Goal: Information Seeking & Learning: Check status

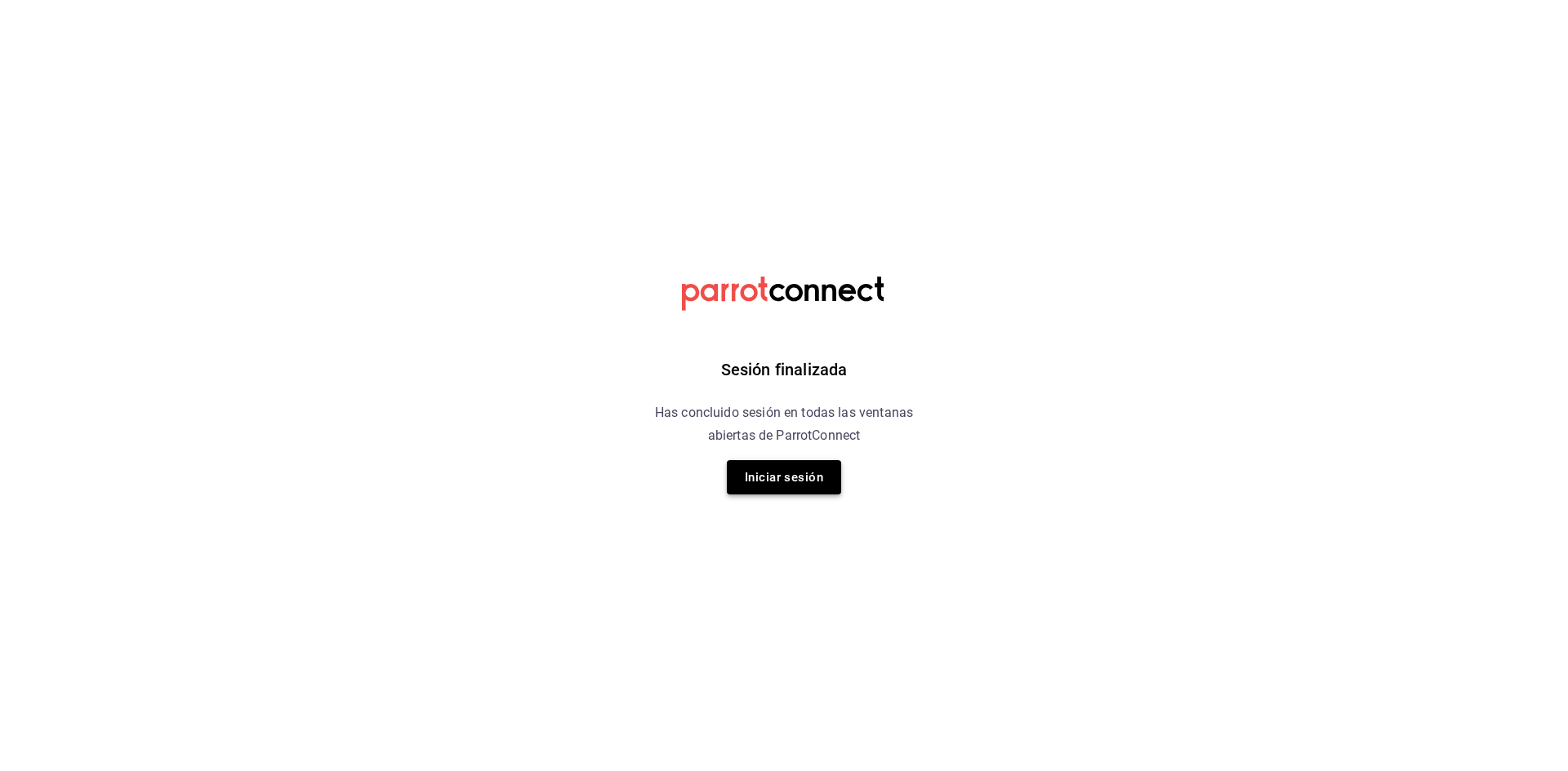
click at [775, 485] on button "Iniciar sesión" at bounding box center [784, 477] width 114 height 34
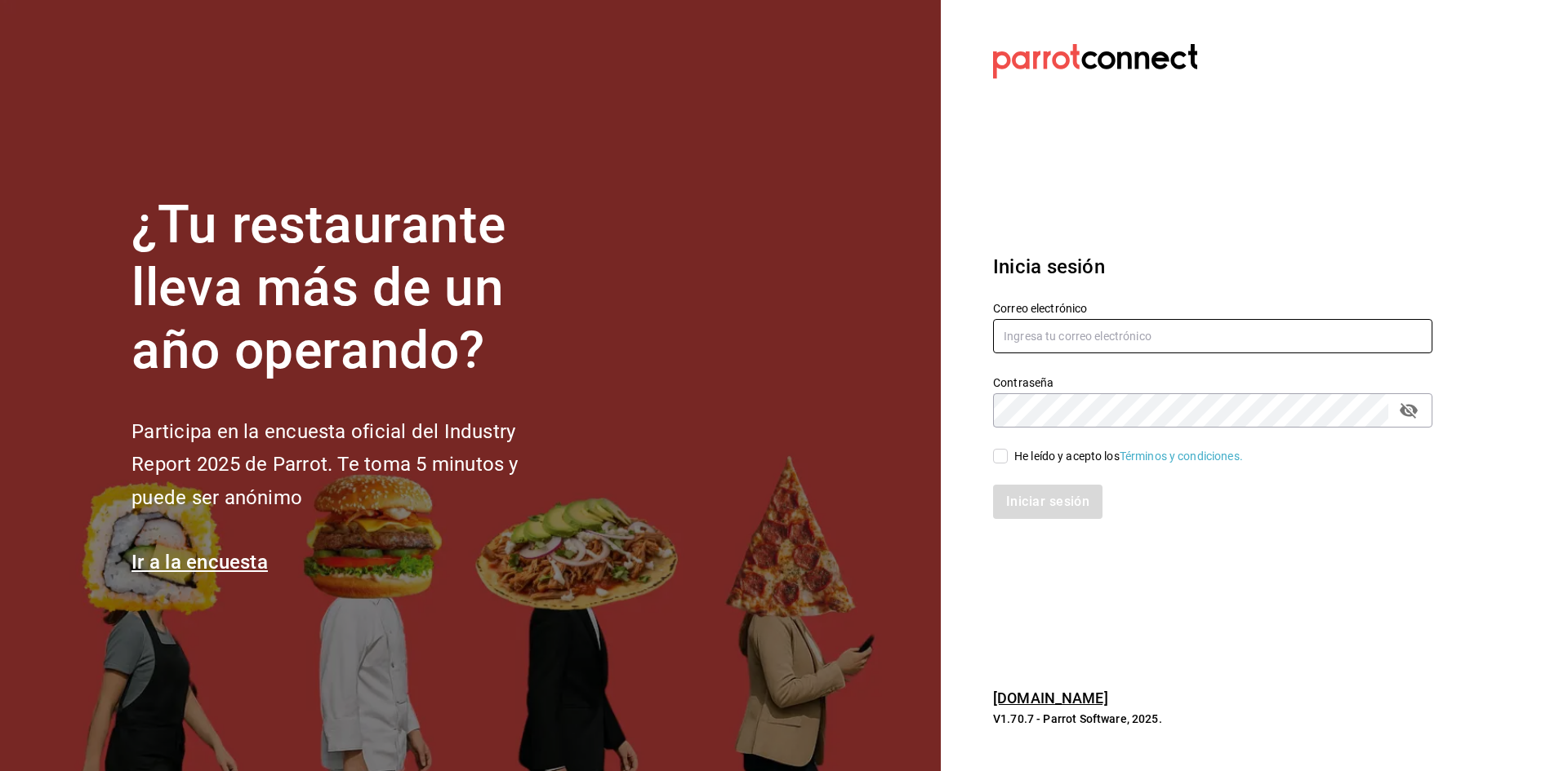
click at [1082, 337] on input "text" at bounding box center [1212, 336] width 439 height 34
type input "[EMAIL_ADDRESS][DOMAIN_NAME]"
click at [1001, 445] on div "He leído y acepto los Términos y condiciones." at bounding box center [1203, 446] width 459 height 38
click at [1002, 457] on input "He leído y acepto los Términos y condiciones." at bounding box center [1000, 456] width 15 height 15
checkbox input "true"
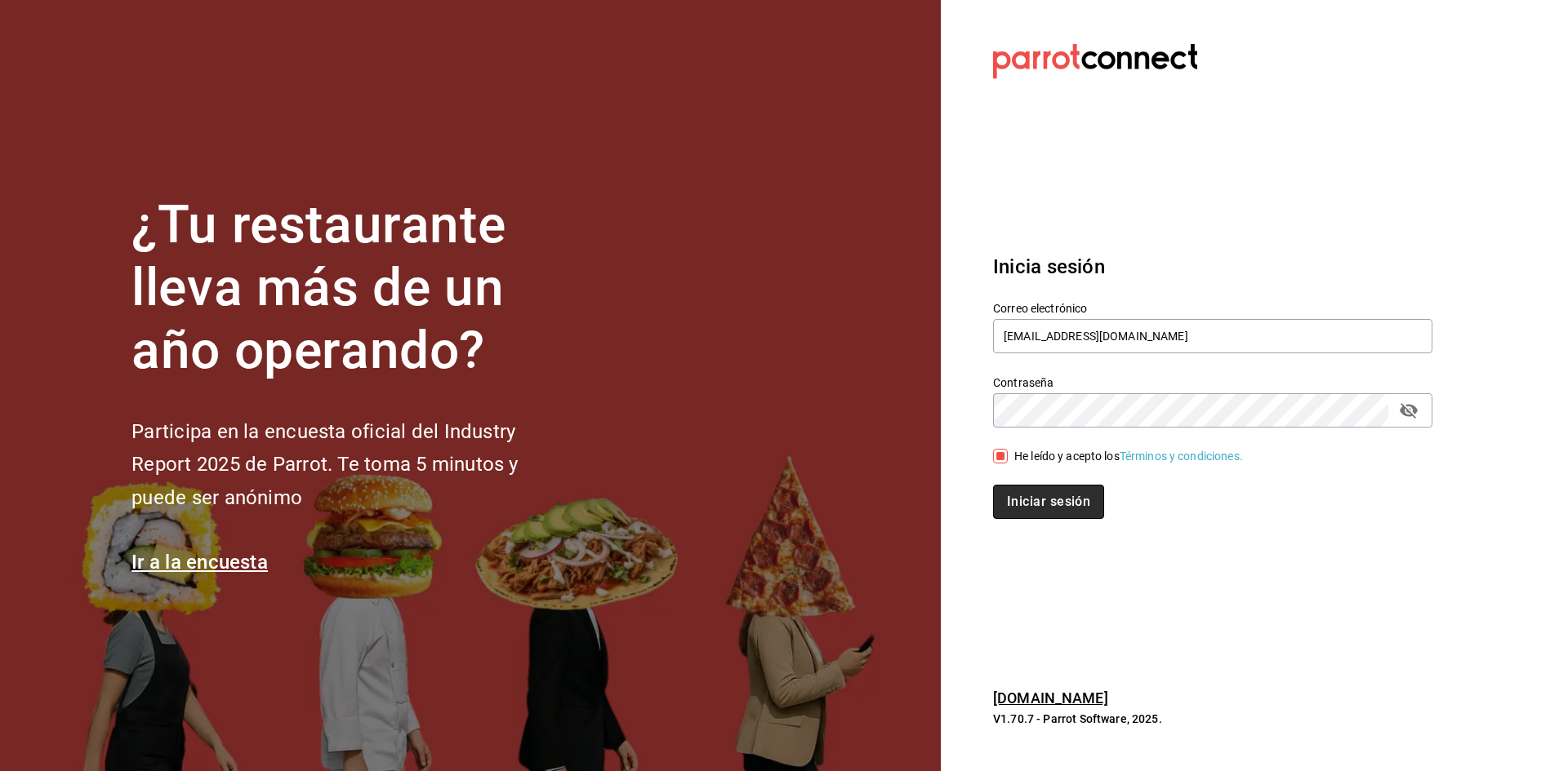
click at [1021, 505] on button "Iniciar sesión" at bounding box center [1048, 501] width 111 height 34
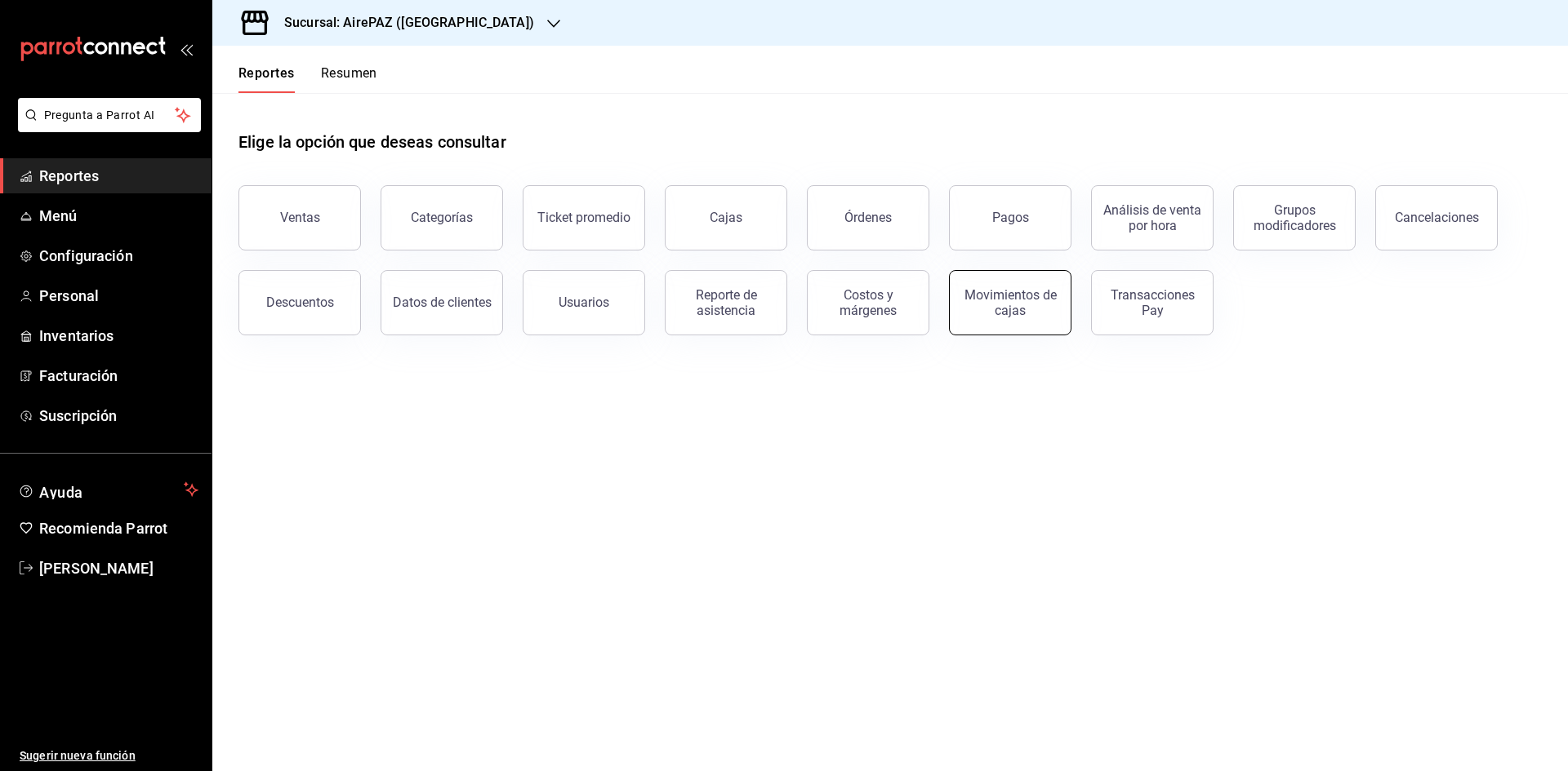
click at [1052, 316] on div "Movimientos de cajas" at bounding box center [1011, 302] width 102 height 31
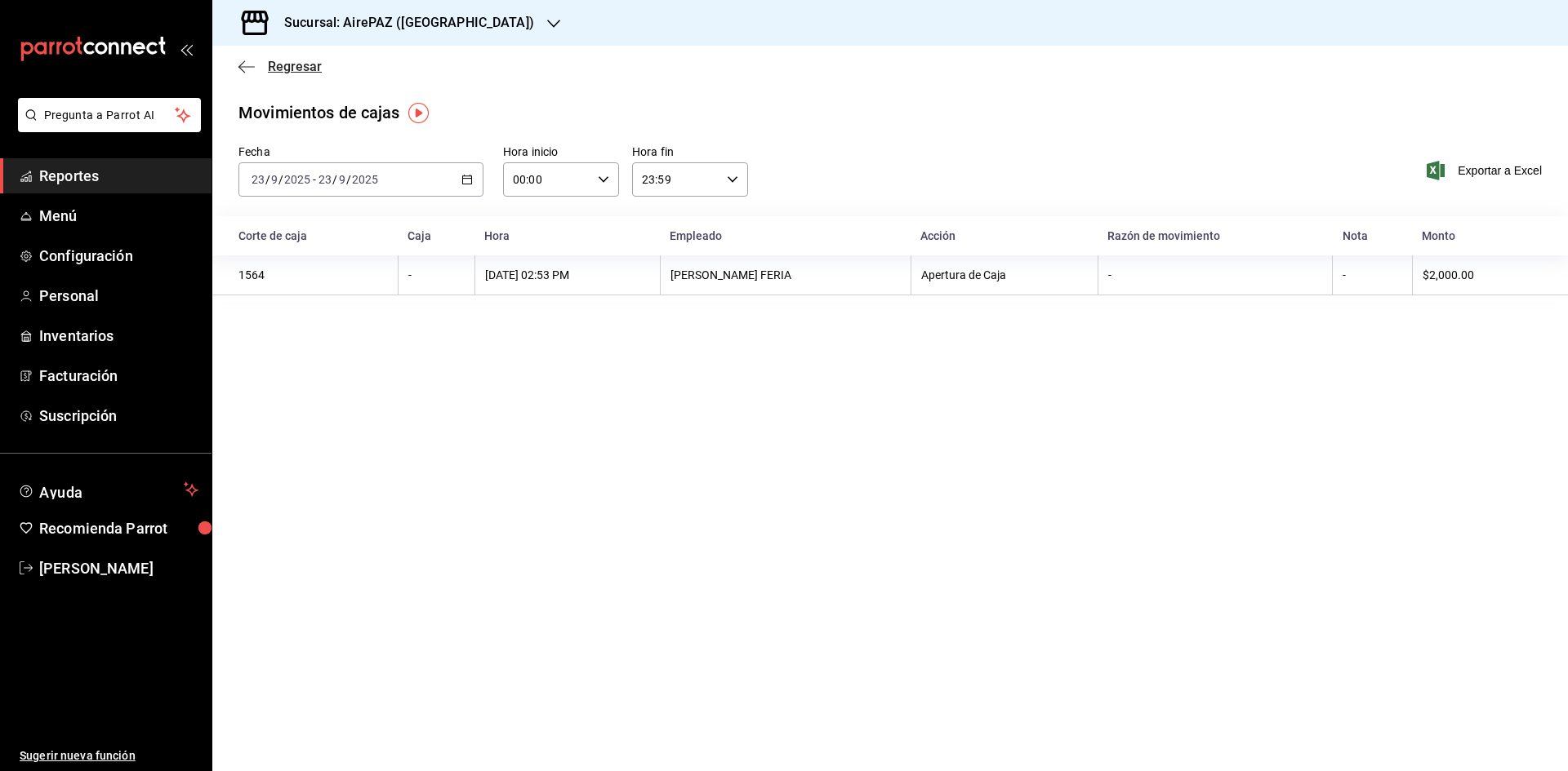
click at [288, 63] on span "Regresar" at bounding box center [294, 67] width 53 height 16
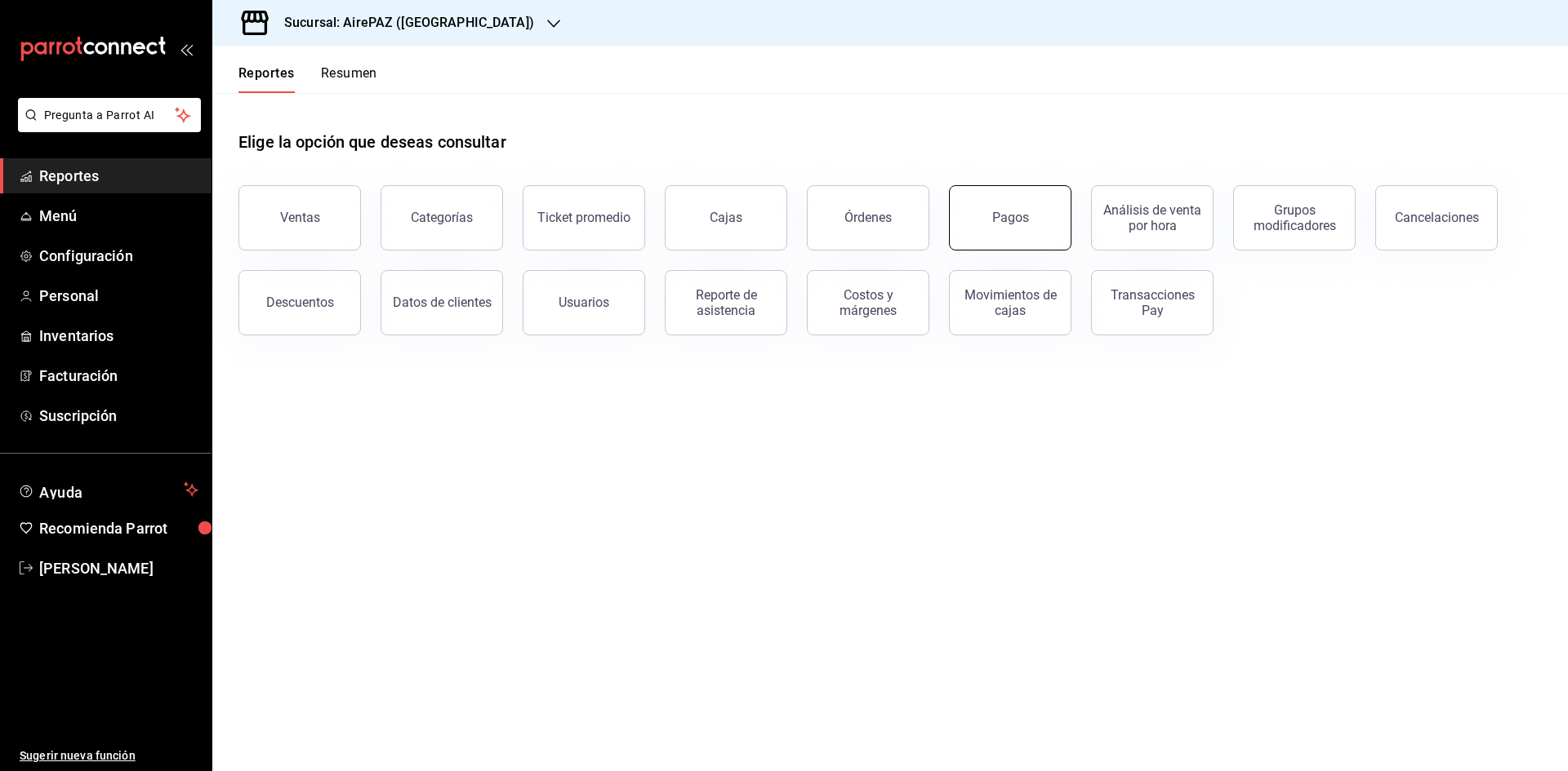
click at [1037, 217] on button "Pagos" at bounding box center [1011, 217] width 123 height 66
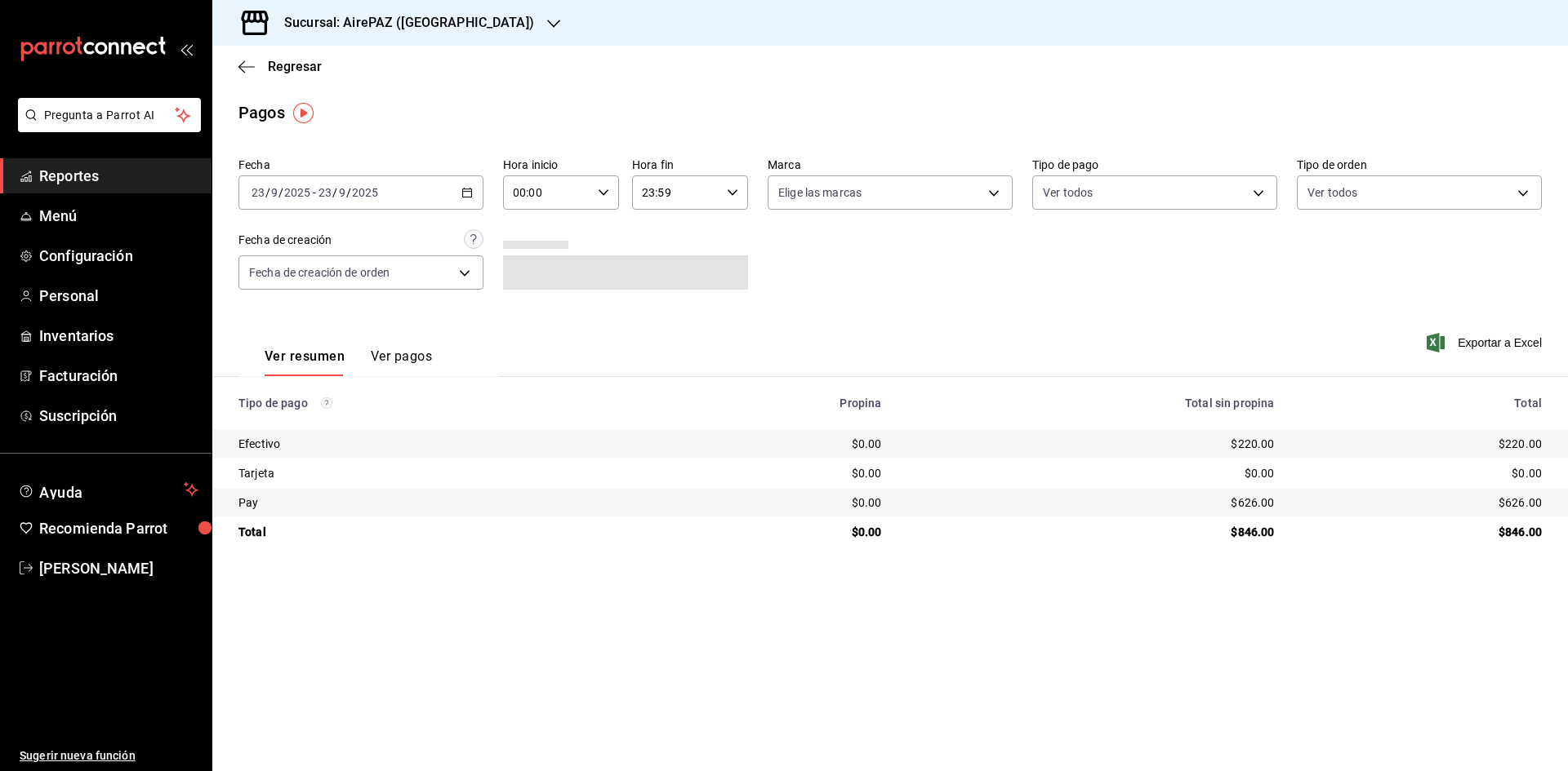
click at [460, 187] on div "2025-09-23 23 / 9 / 2025 - 2025-09-23 23 / 9 / 2025" at bounding box center [361, 192] width 245 height 34
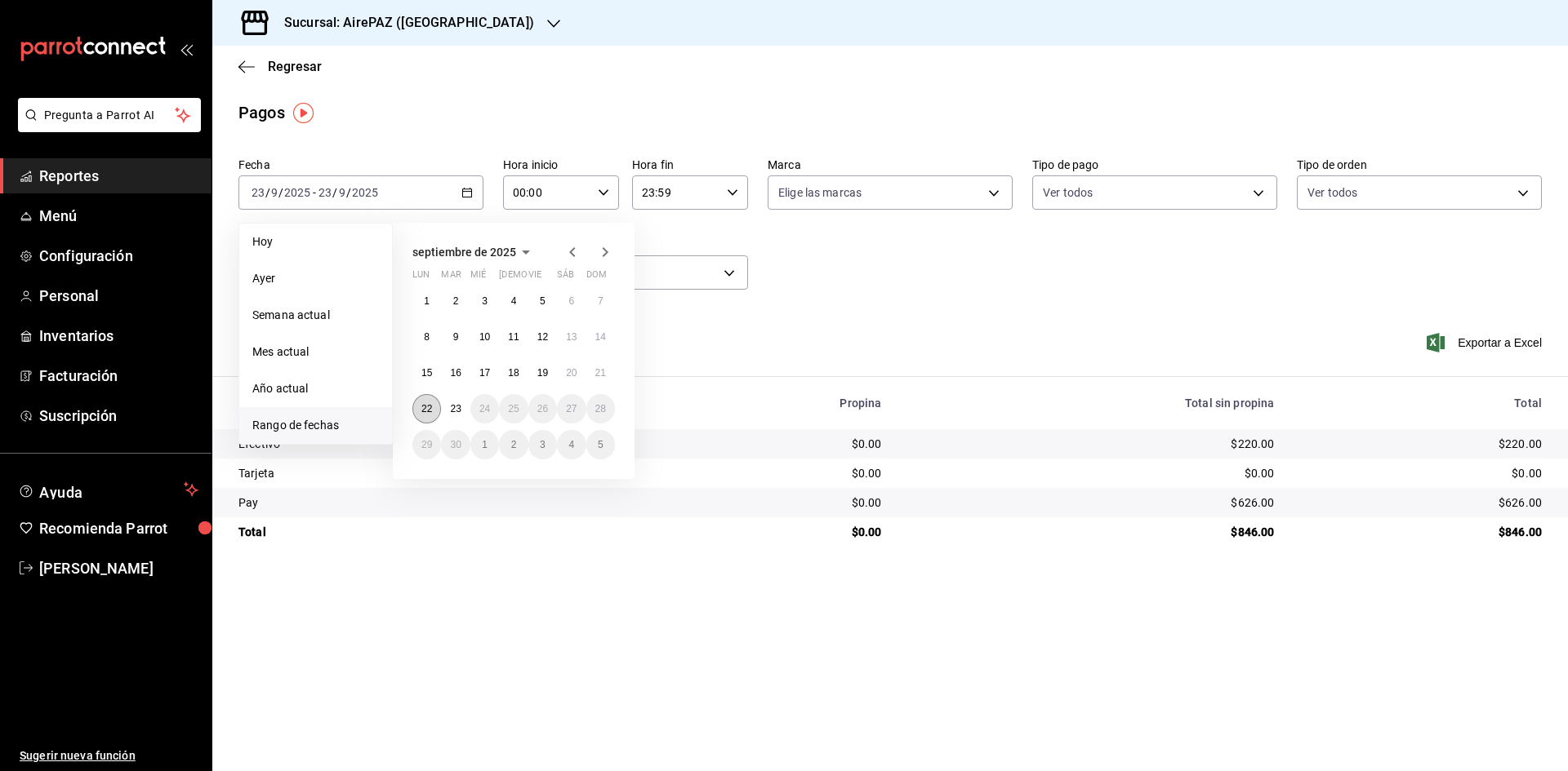
click at [423, 411] on abbr "22" at bounding box center [427, 408] width 11 height 11
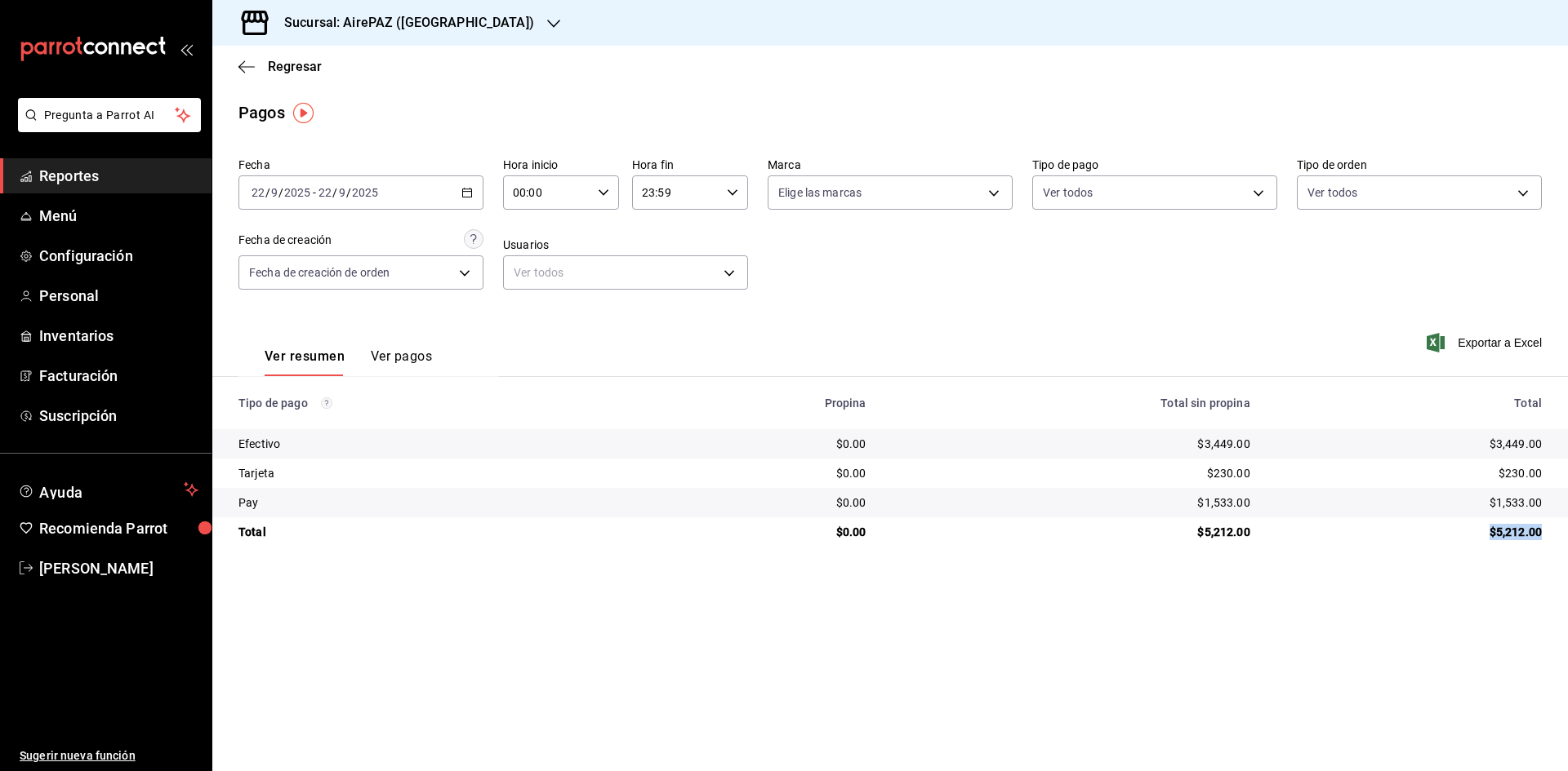
drag, startPoint x: 1485, startPoint y: 536, endPoint x: 1551, endPoint y: 535, distance: 66.0
click at [1551, 535] on td "$5,212.00" at bounding box center [1415, 533] width 305 height 30
copy div "$5,212.00"
drag, startPoint x: 1485, startPoint y: 443, endPoint x: 1551, endPoint y: 449, distance: 66.3
click at [1551, 449] on td "$3,449.00" at bounding box center [1415, 444] width 305 height 30
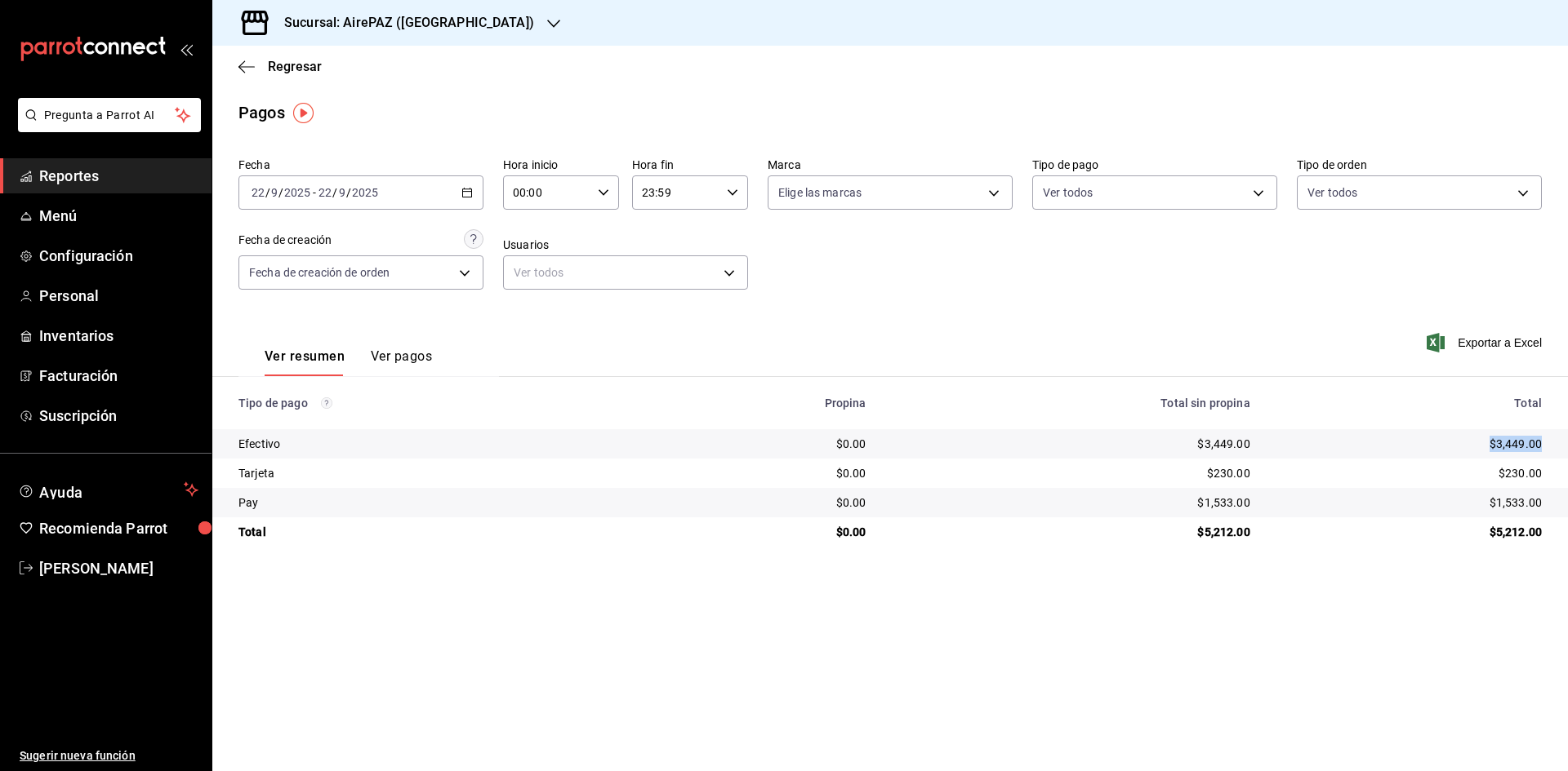
copy div "$3,449.00"
drag, startPoint x: 1495, startPoint y: 472, endPoint x: 1567, endPoint y: 477, distance: 72.2
click at [1549, 480] on td "$230.00" at bounding box center [1415, 474] width 305 height 30
copy div "$230.00"
drag, startPoint x: 1482, startPoint y: 491, endPoint x: 1561, endPoint y: 517, distance: 83.2
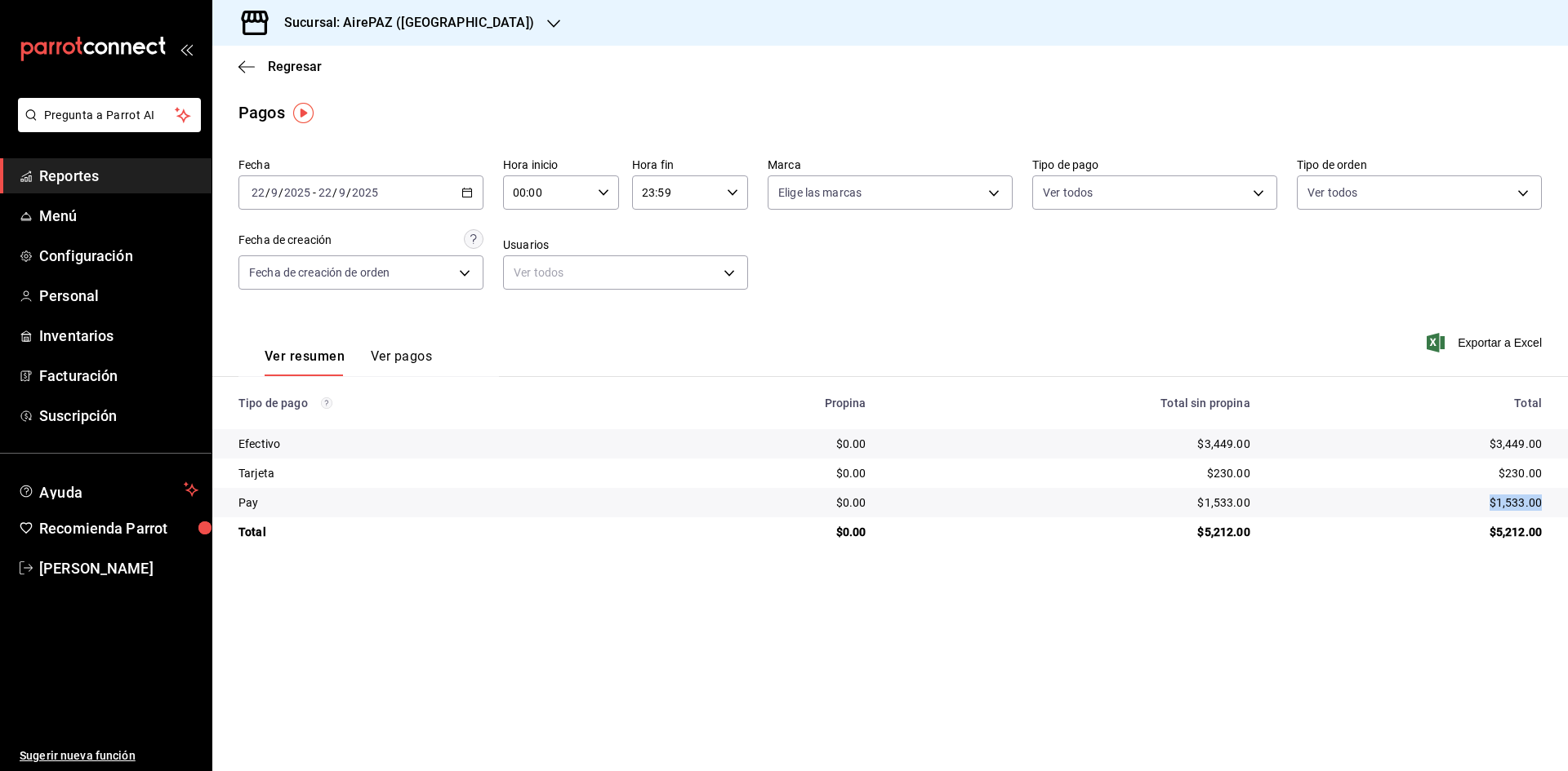
click at [1561, 517] on td "$1,533.00" at bounding box center [1415, 503] width 305 height 30
copy div "$1,533.00"
click at [547, 27] on icon "button" at bounding box center [553, 24] width 13 height 13
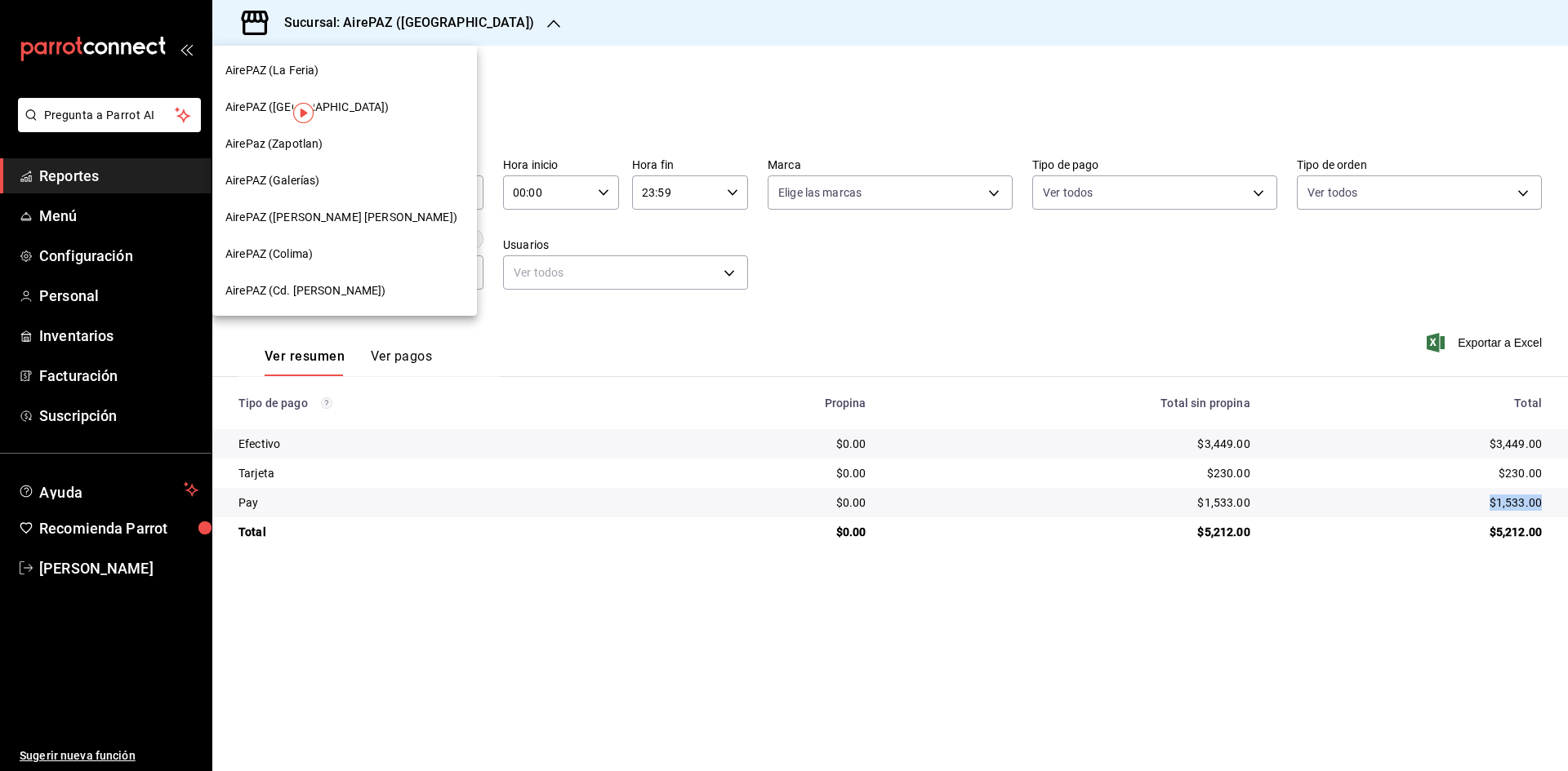
click at [269, 149] on span "AirePaz (Zapotlan)" at bounding box center [273, 145] width 97 height 18
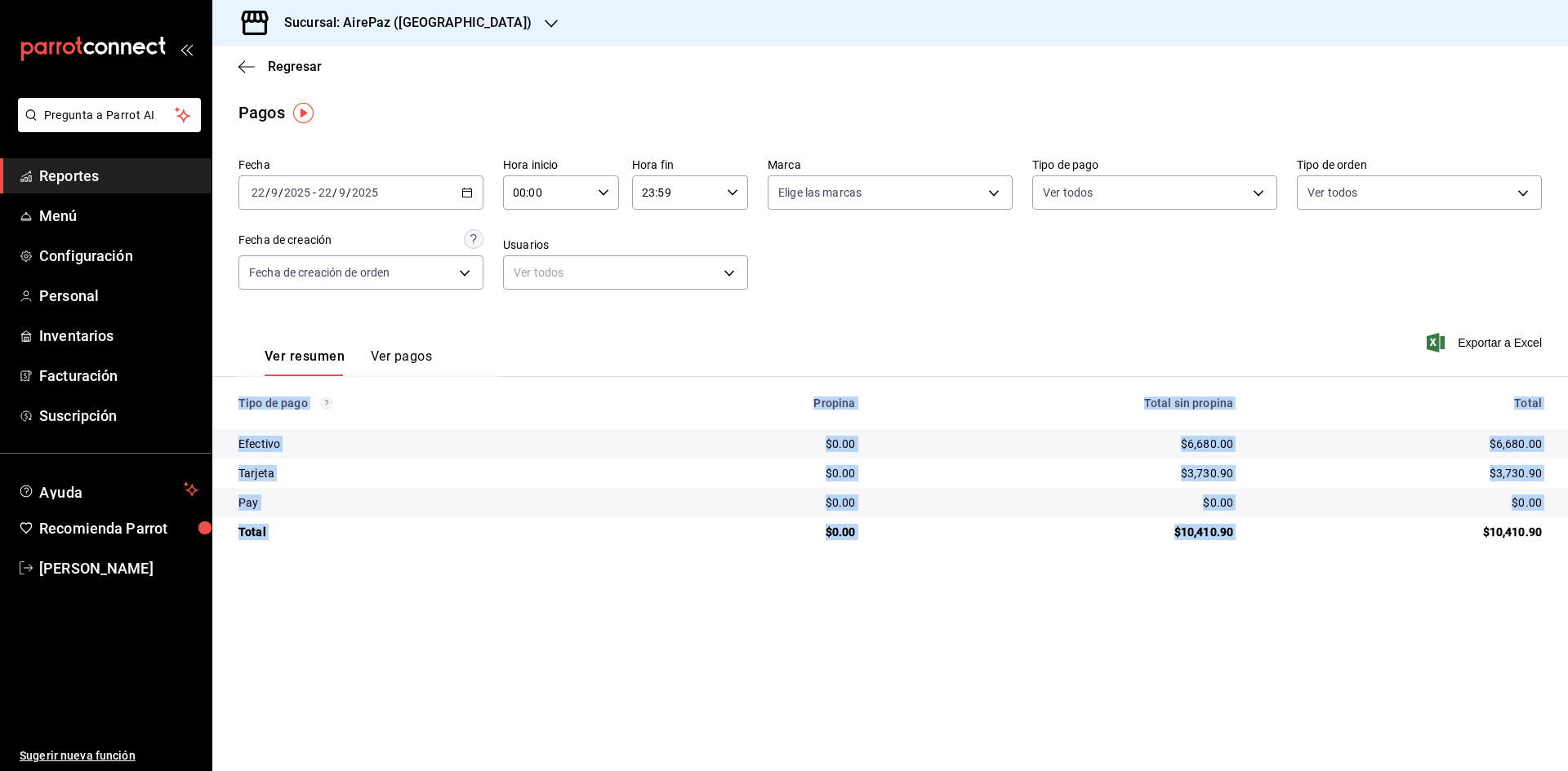
drag, startPoint x: 1485, startPoint y: 532, endPoint x: 1548, endPoint y: 549, distance: 65.3
click at [1548, 549] on main "Regresar Pagos Fecha 2025-09-22 22 / 9 / 2025 - 2025-09-22 22 / 9 / 2025 Hora i…" at bounding box center [890, 408] width 1356 height 725
copy table "Tipo de pago Propina Total sin propina Total Efectivo $0.00 $6,680.00 $6,680.00…"
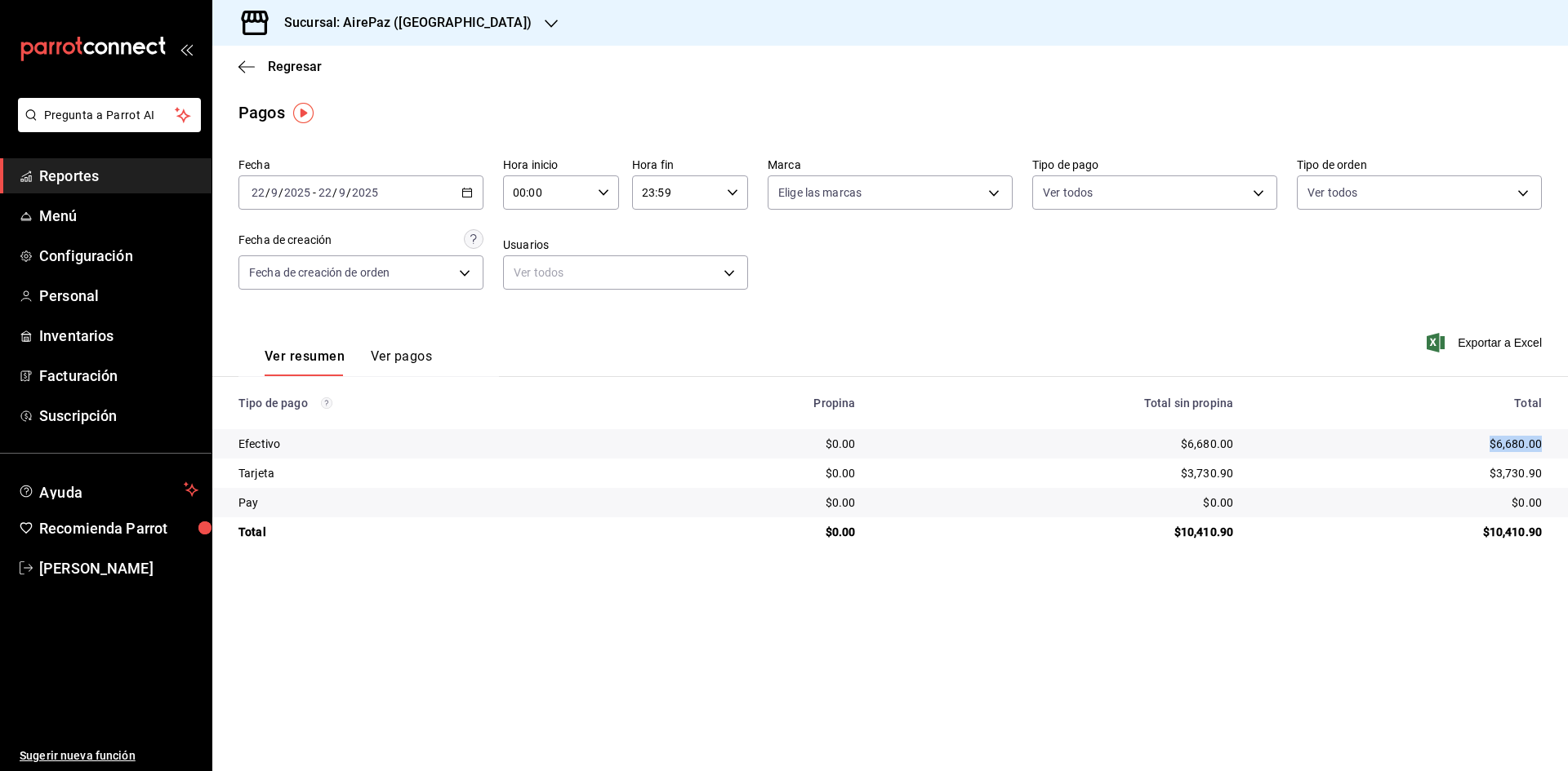
drag, startPoint x: 1484, startPoint y: 436, endPoint x: 1557, endPoint y: 442, distance: 73.2
click at [1557, 442] on td "$6,680.00" at bounding box center [1407, 444] width 322 height 30
copy div "$6,680.00"
drag, startPoint x: 1492, startPoint y: 472, endPoint x: 1560, endPoint y: 475, distance: 68.1
click at [1560, 473] on td "$3,730.90" at bounding box center [1407, 474] width 322 height 30
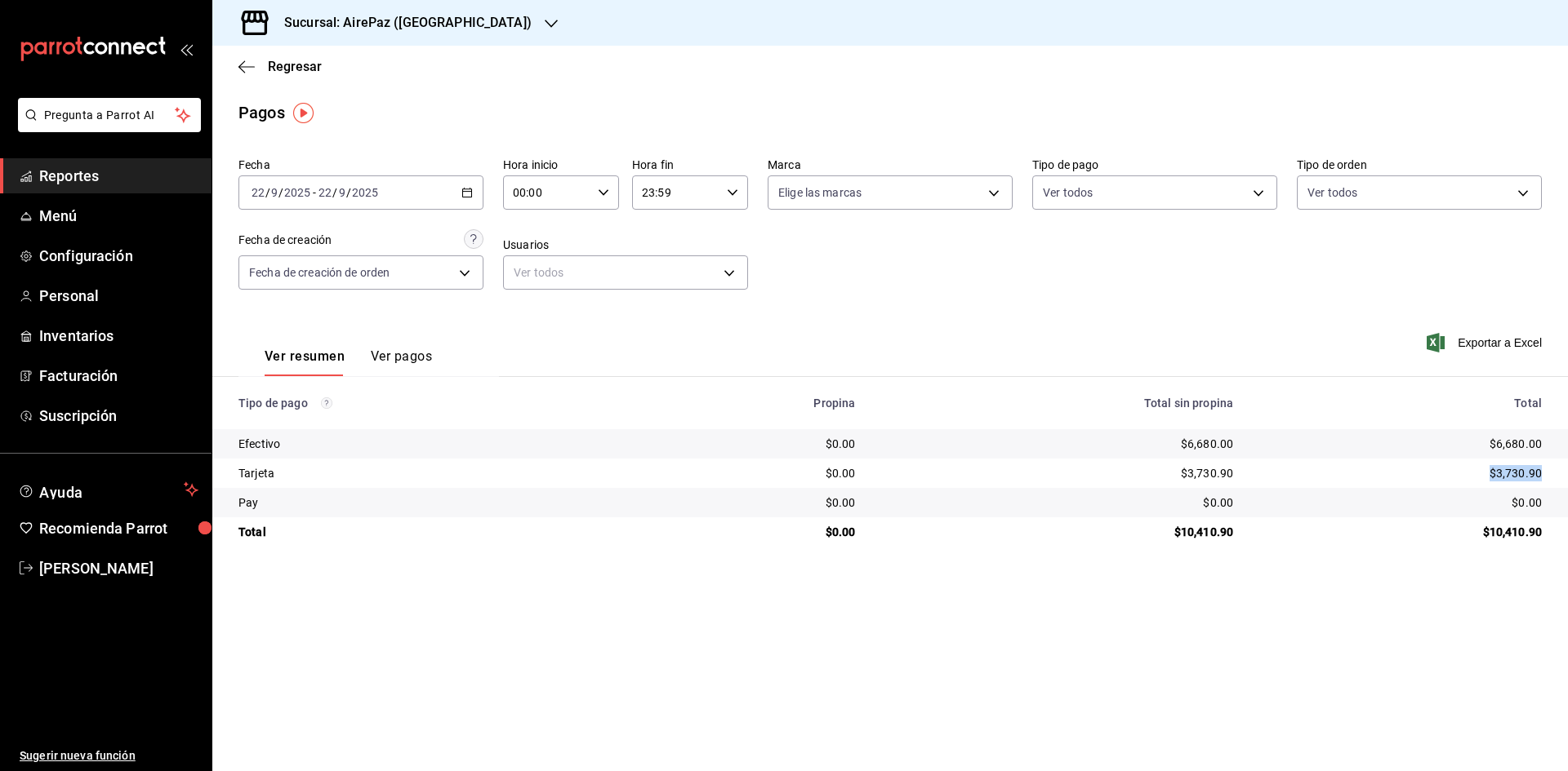
copy div "$3,730.90"
click at [544, 16] on div at bounding box center [550, 24] width 13 height 18
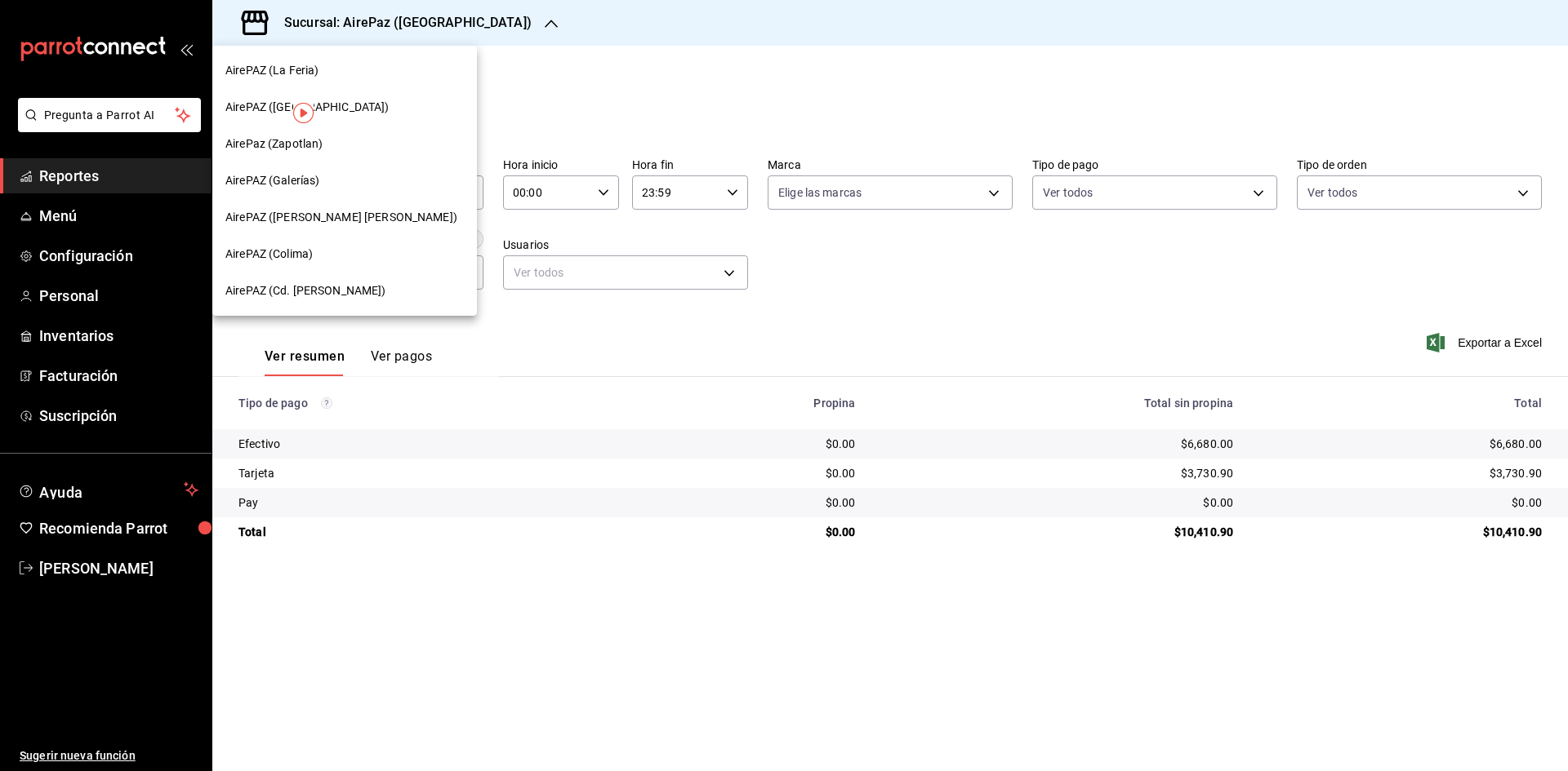
click at [317, 293] on span "AirePAZ (Cd. Guzmán)" at bounding box center [306, 291] width 161 height 18
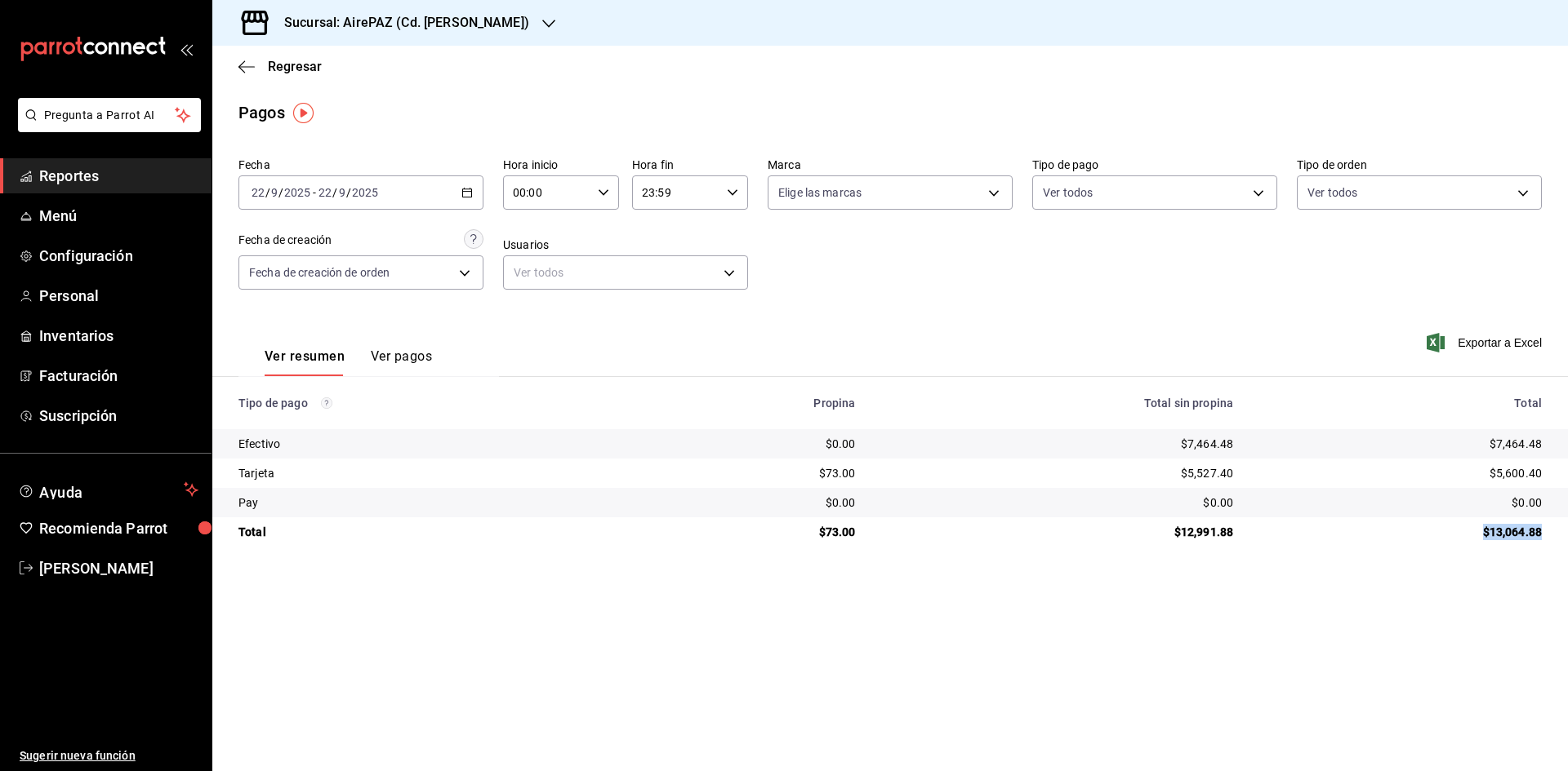
drag, startPoint x: 1482, startPoint y: 534, endPoint x: 1536, endPoint y: 548, distance: 55.8
click at [1565, 547] on td "$13,064.88" at bounding box center [1407, 533] width 322 height 30
copy div "$13,064.88"
drag, startPoint x: 1488, startPoint y: 437, endPoint x: 1549, endPoint y: 446, distance: 61.7
click at [1549, 446] on td "$7,464.48" at bounding box center [1407, 444] width 322 height 30
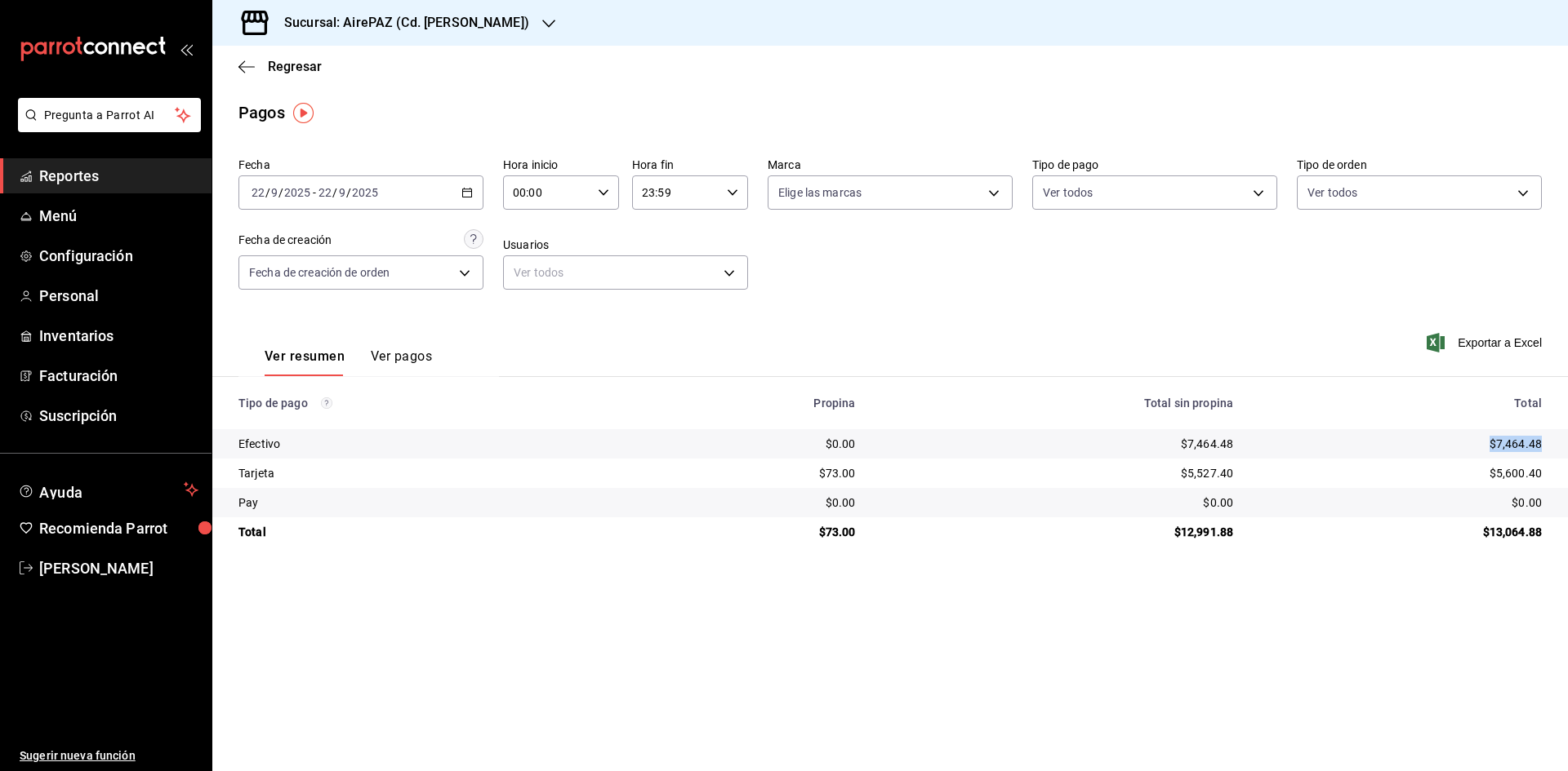
copy div "$7,464.48"
drag, startPoint x: 1486, startPoint y: 468, endPoint x: 1554, endPoint y: 480, distance: 69.1
click at [1554, 480] on td "$5,600.40" at bounding box center [1407, 474] width 322 height 30
copy div "$5,600.40"
click at [281, 66] on span "Regresar" at bounding box center [294, 67] width 53 height 16
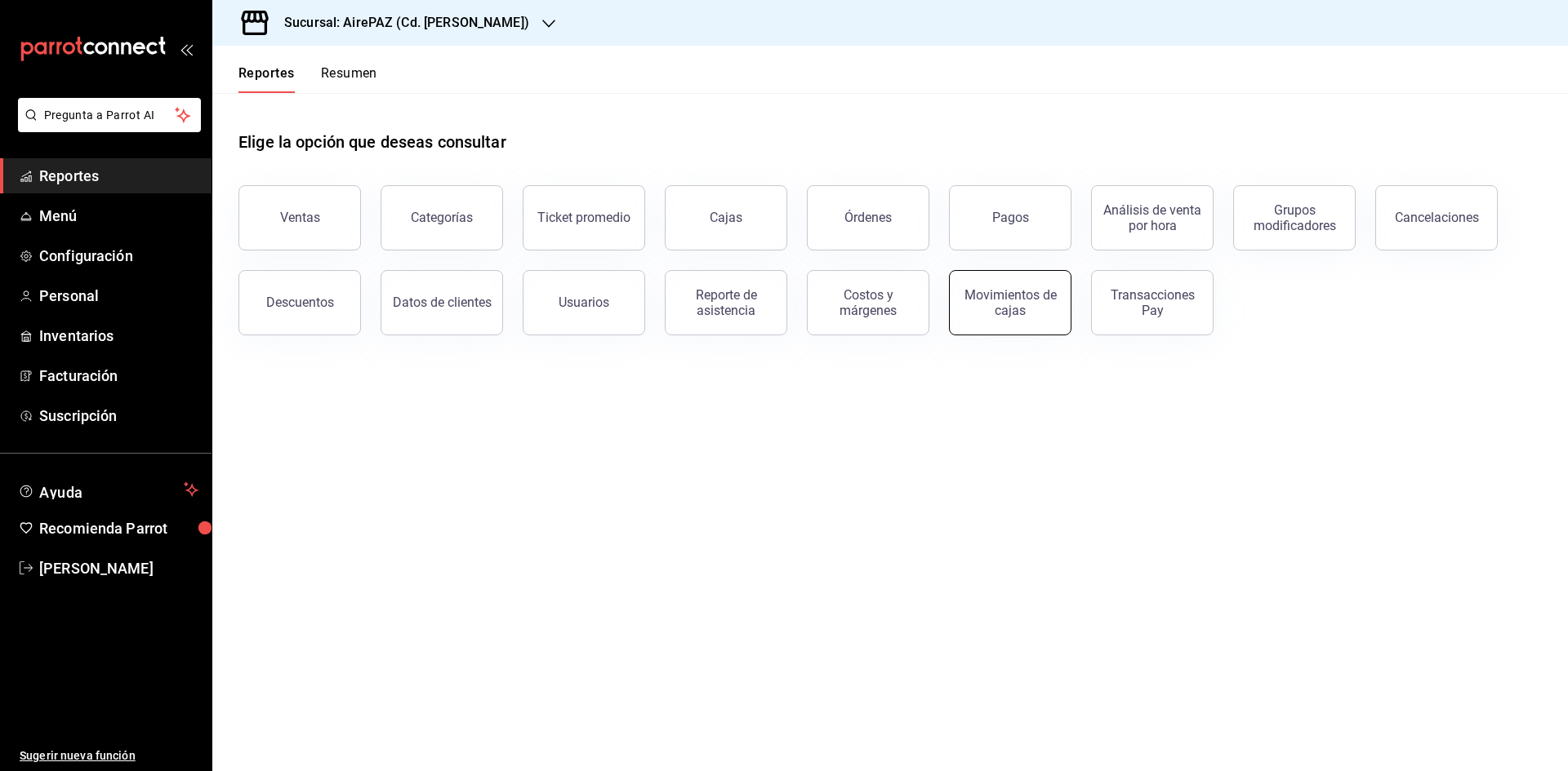
click at [1004, 316] on div "Movimientos de cajas" at bounding box center [1011, 302] width 102 height 31
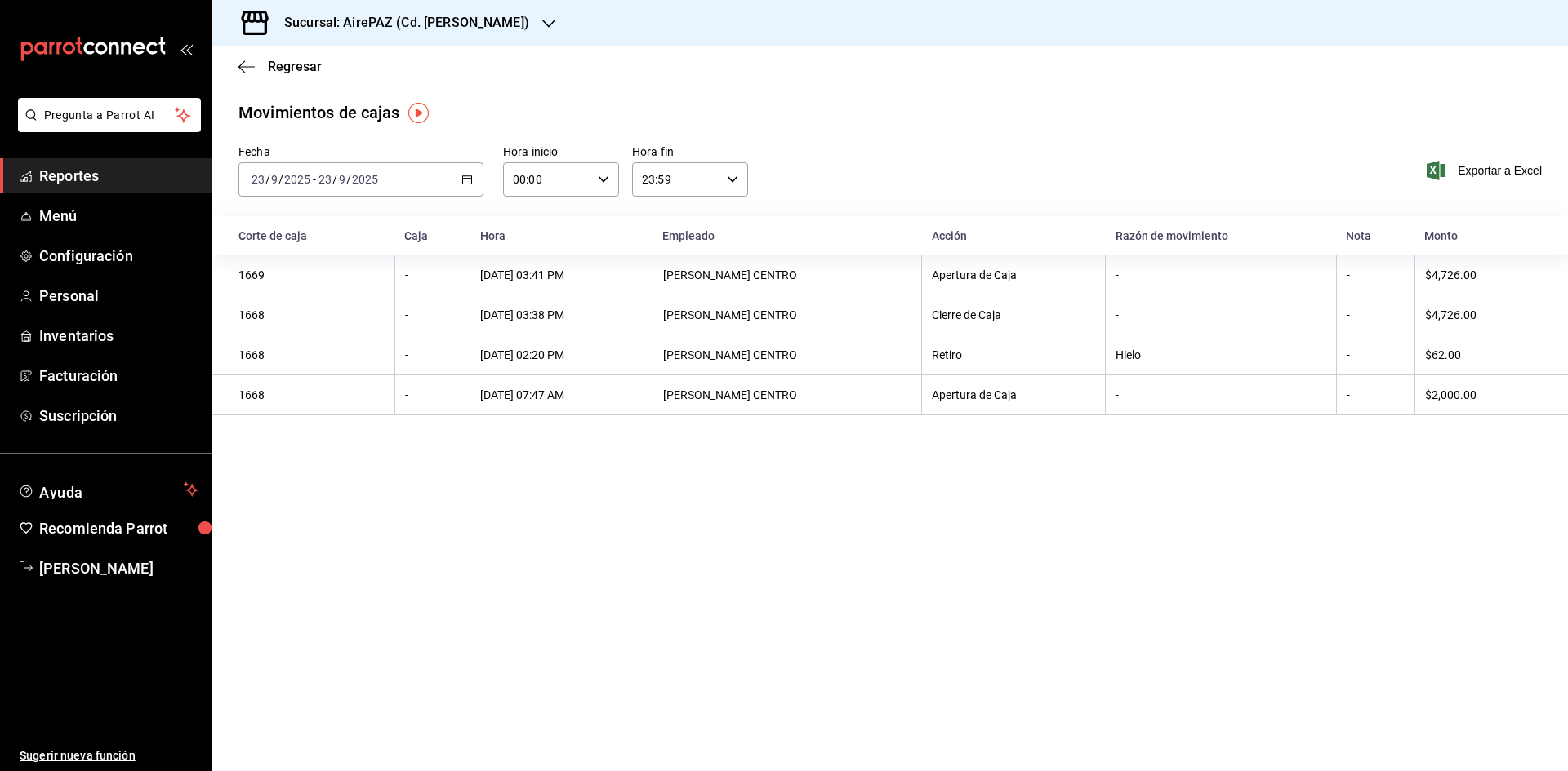
click at [543, 25] on icon "button" at bounding box center [549, 24] width 13 height 13
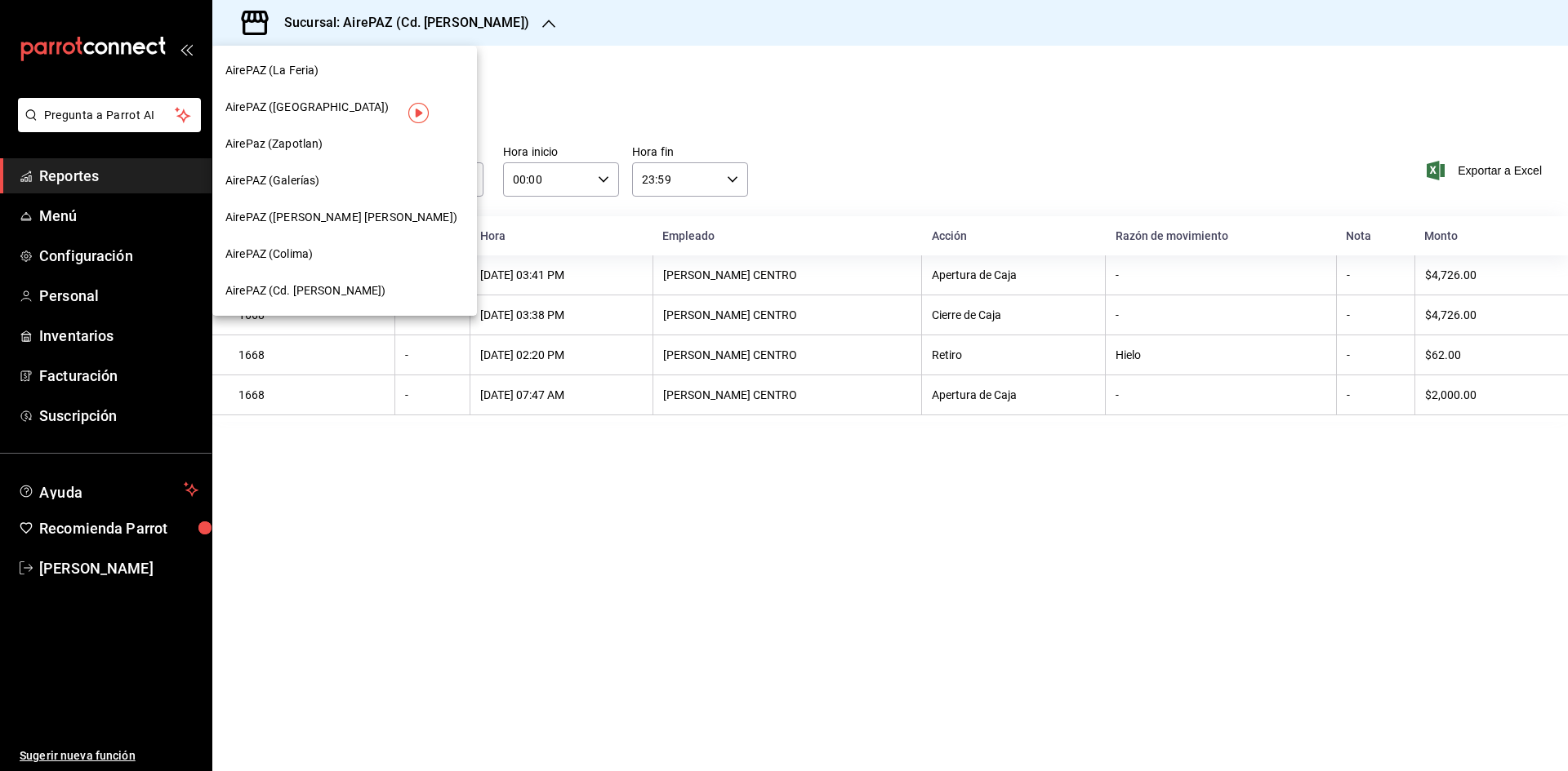
click at [317, 138] on span "AirePaz (Zapotlan)" at bounding box center [273, 145] width 97 height 18
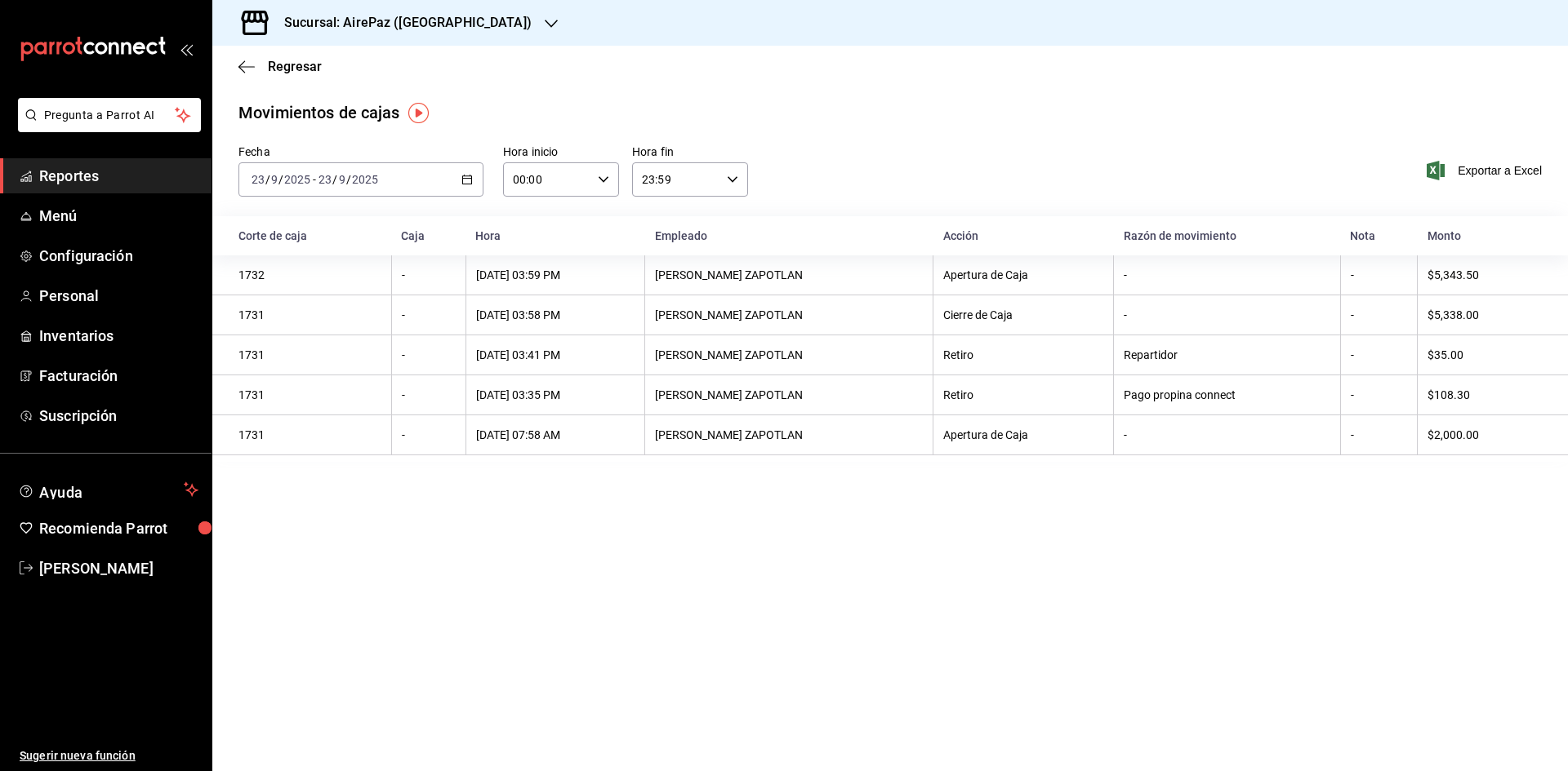
click at [544, 18] on icon "button" at bounding box center [550, 24] width 13 height 13
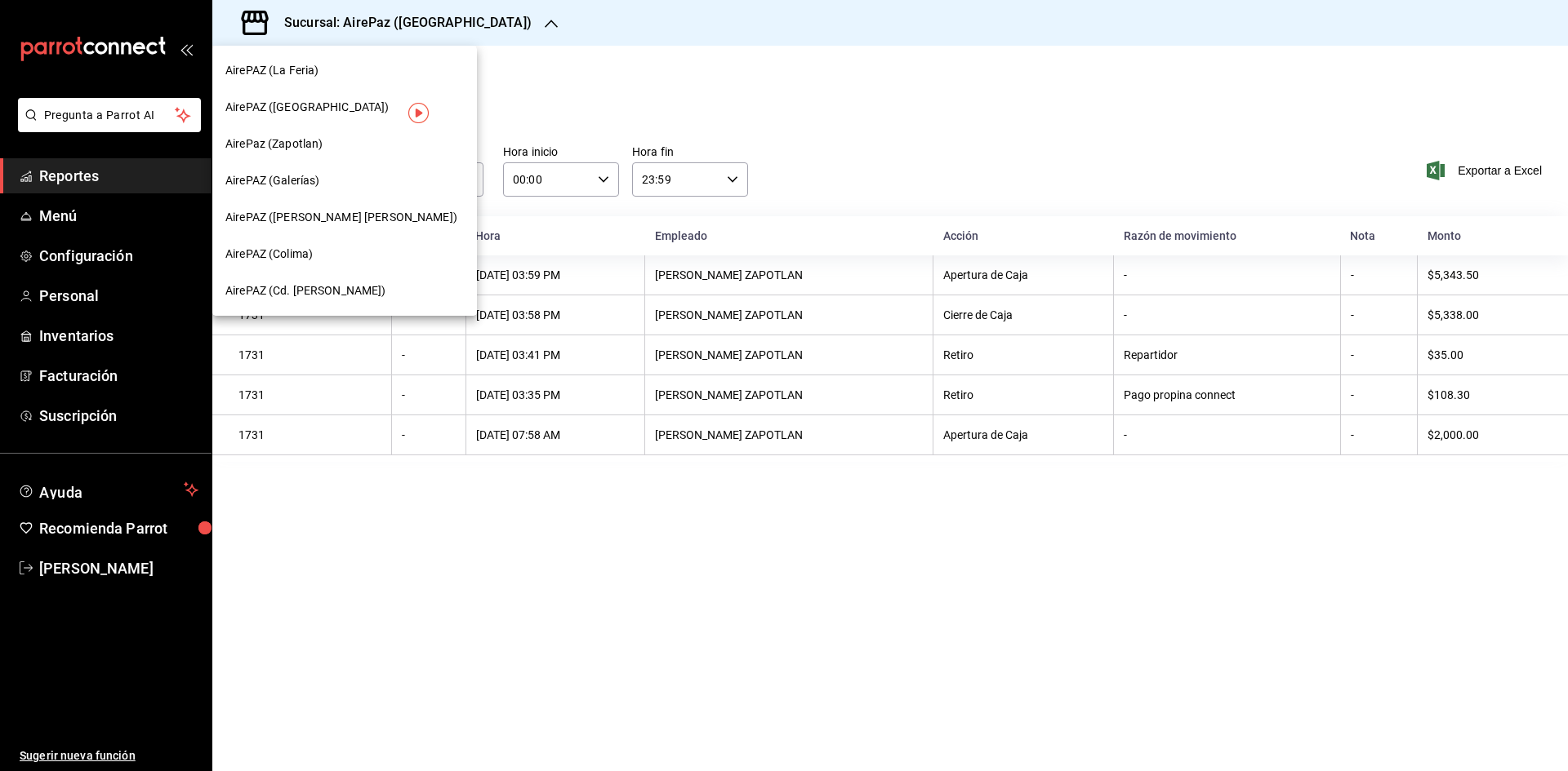
click at [309, 76] on span "AirePAZ (La Feria)" at bounding box center [272, 71] width 93 height 18
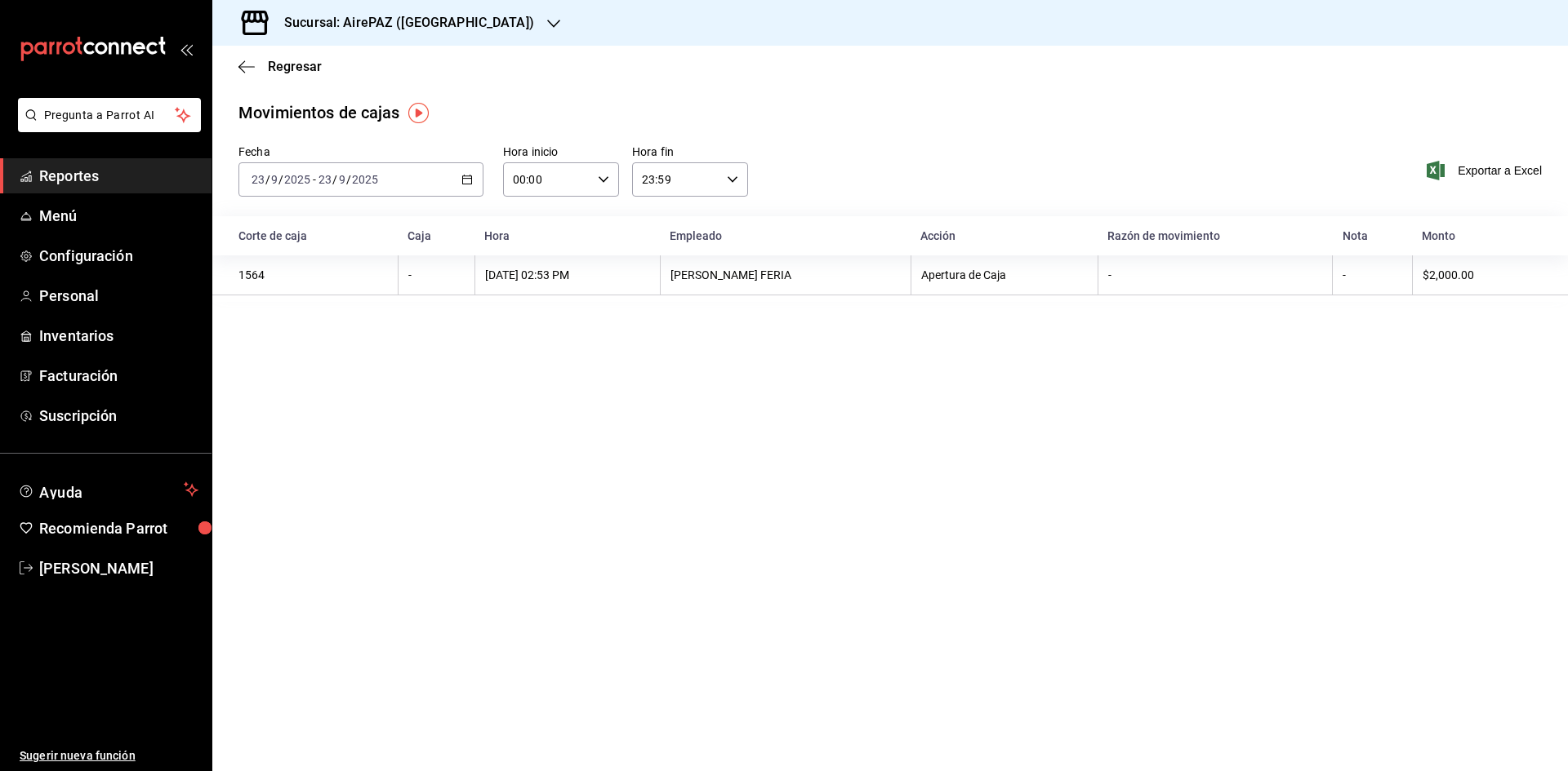
click at [472, 173] on icon "button" at bounding box center [466, 179] width 11 height 11
click at [337, 409] on span "Rango de fechas" at bounding box center [316, 413] width 126 height 18
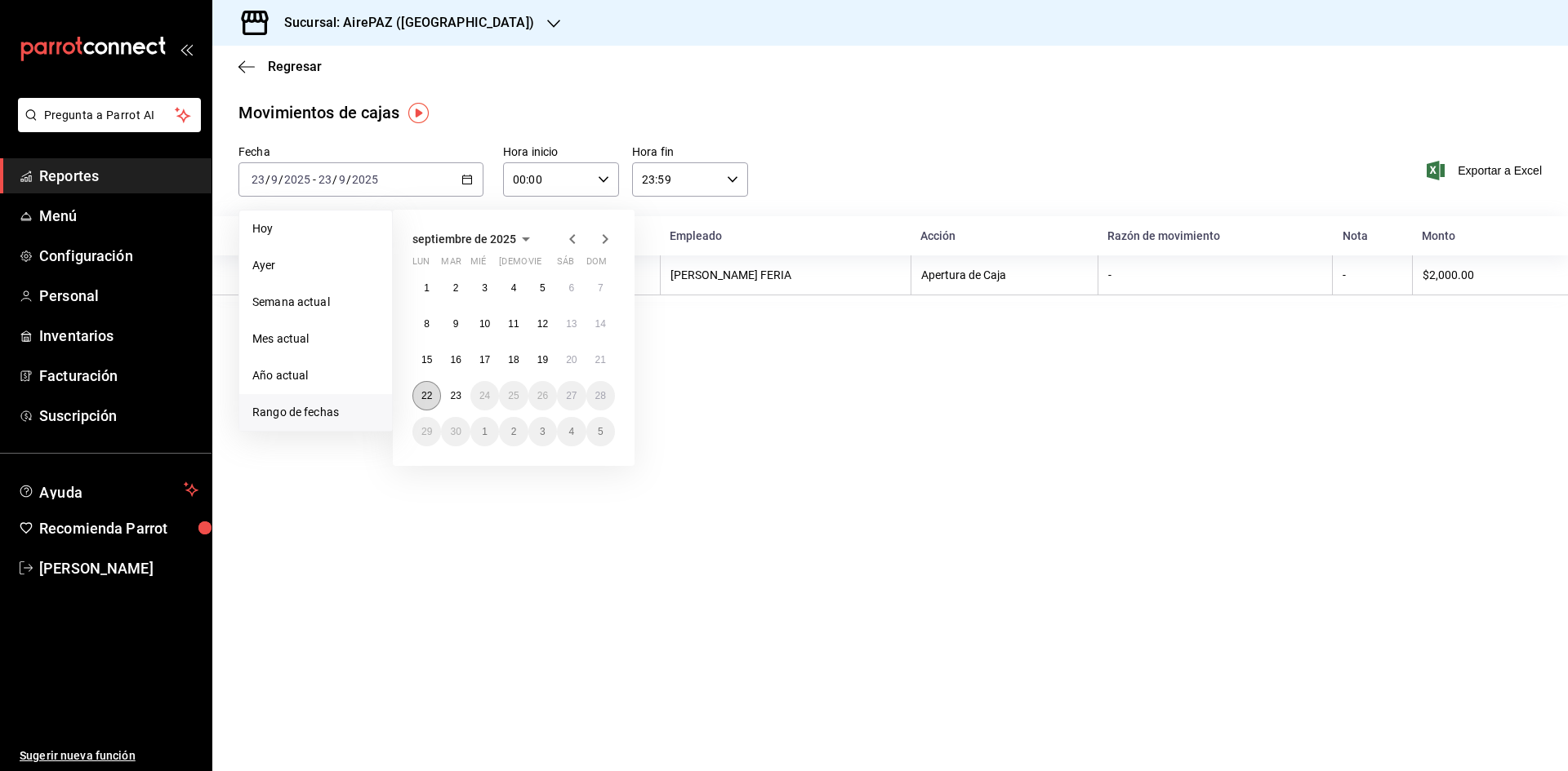
click at [438, 395] on button "22" at bounding box center [427, 396] width 29 height 30
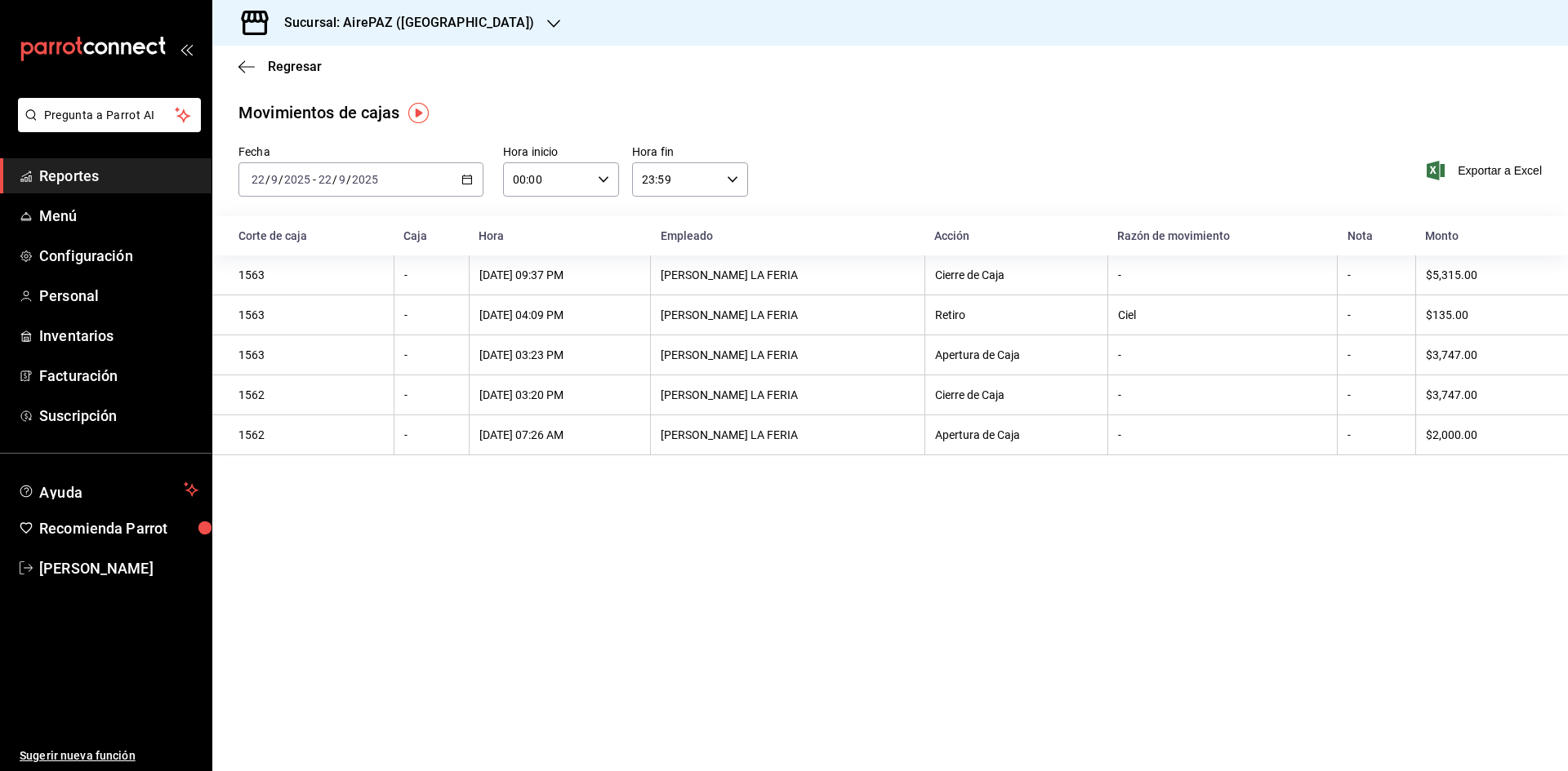
click at [465, 180] on icon "button" at bounding box center [466, 179] width 11 height 11
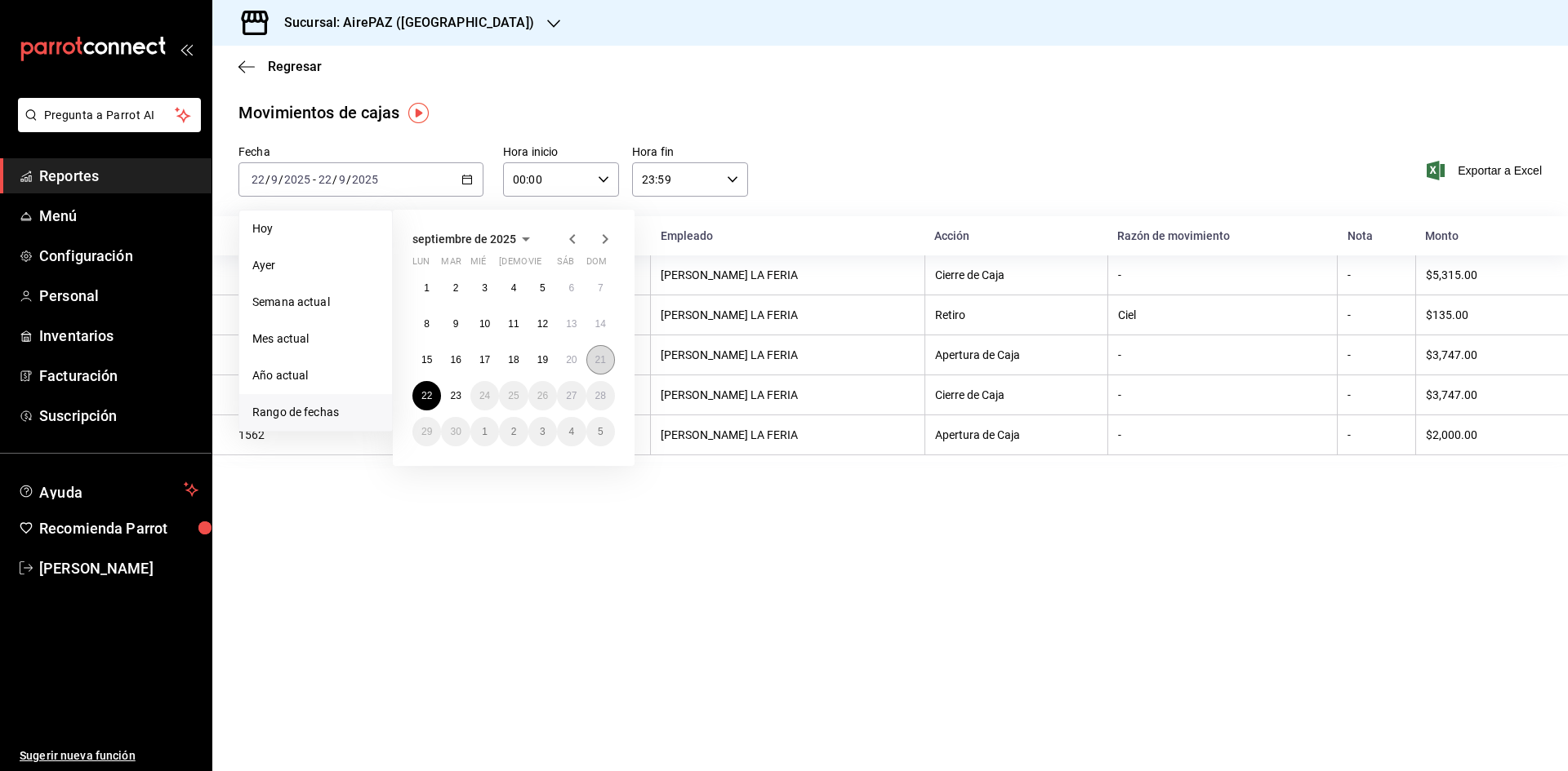
click at [603, 357] on abbr "21" at bounding box center [600, 359] width 11 height 11
click at [603, 357] on abbr "21" at bounding box center [600, 359] width 11 height 11
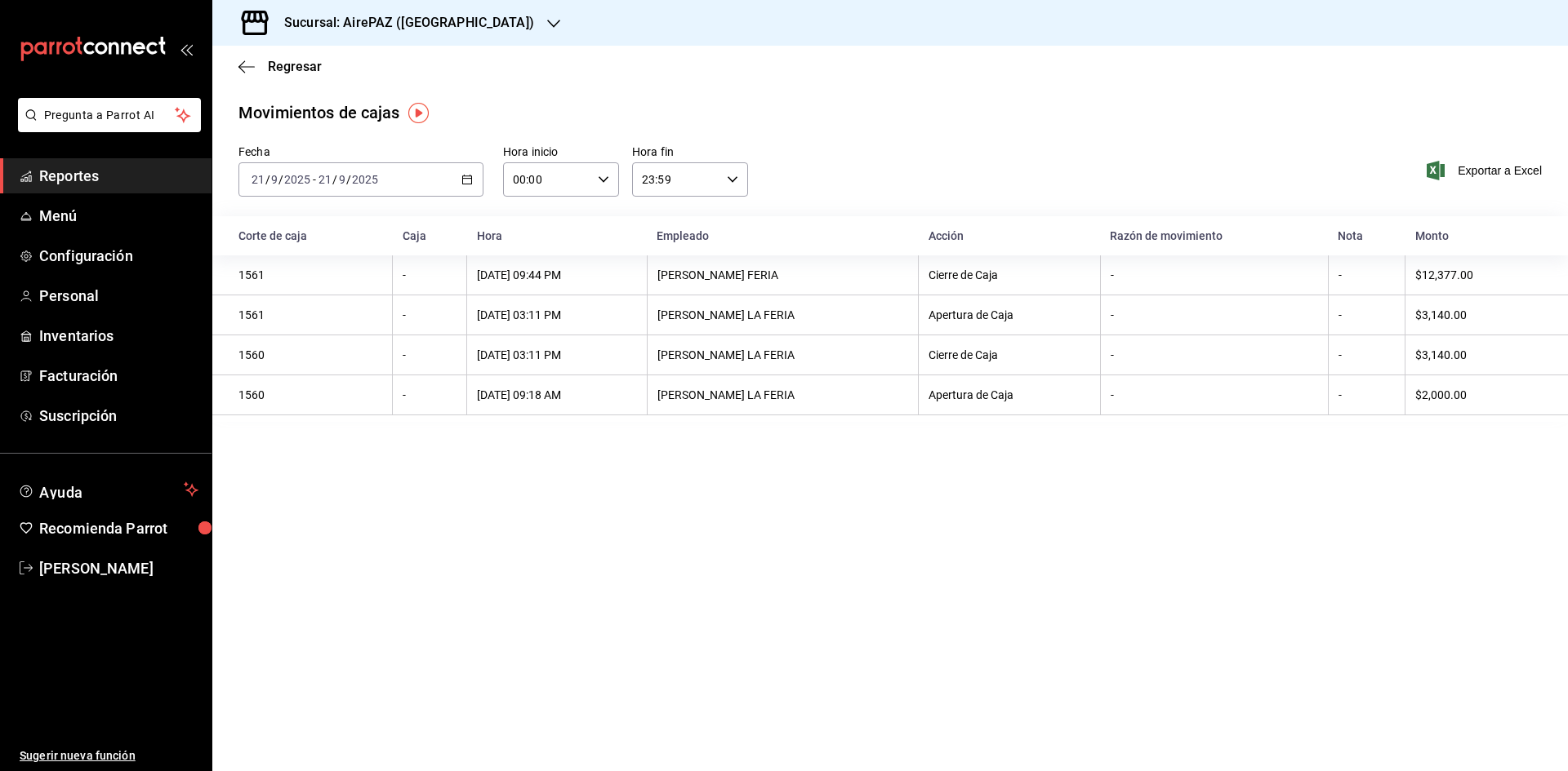
click at [547, 20] on icon "button" at bounding box center [553, 24] width 13 height 13
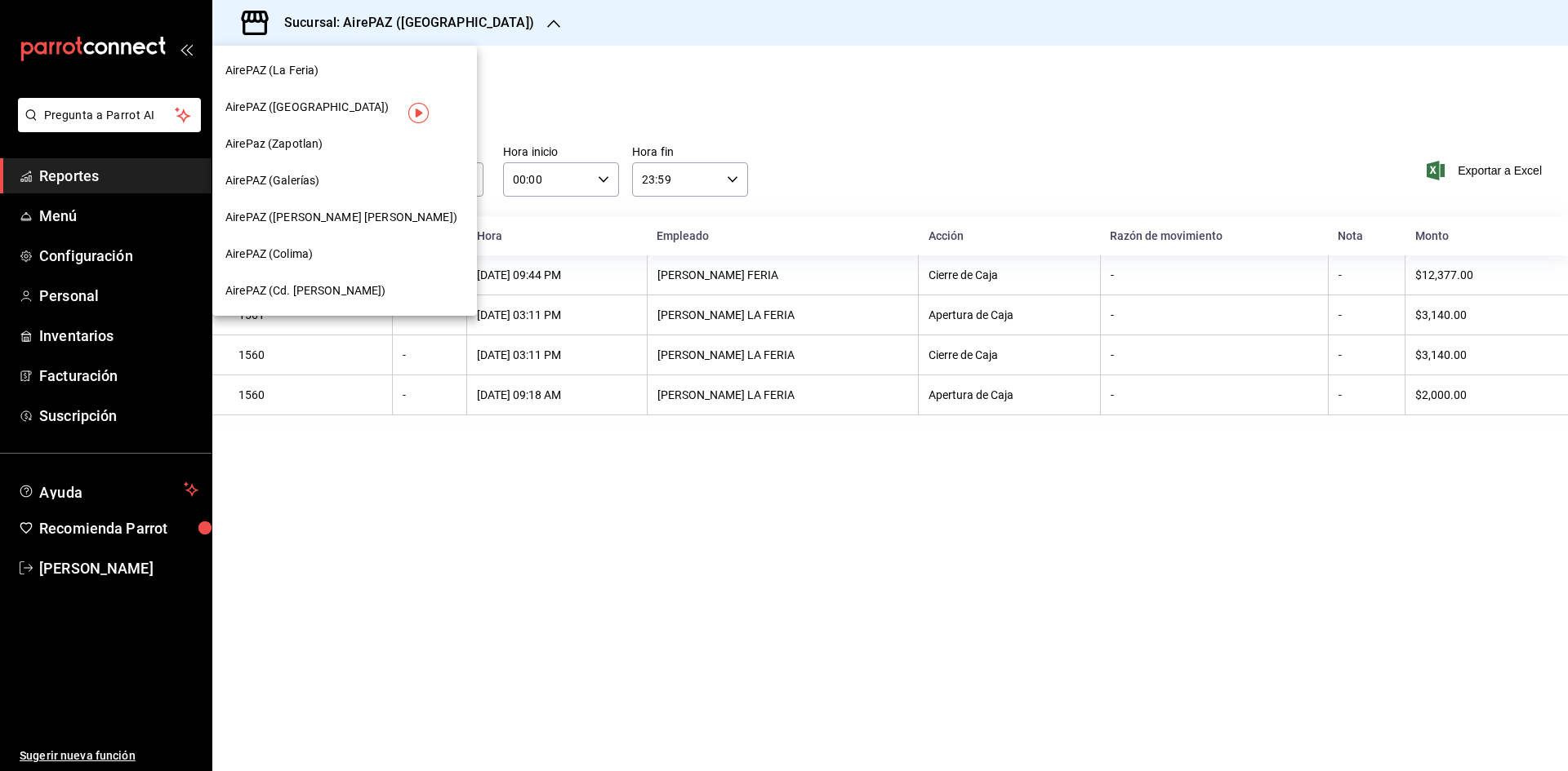
click at [320, 142] on span "AirePaz (Zapotlan)" at bounding box center [273, 145] width 97 height 18
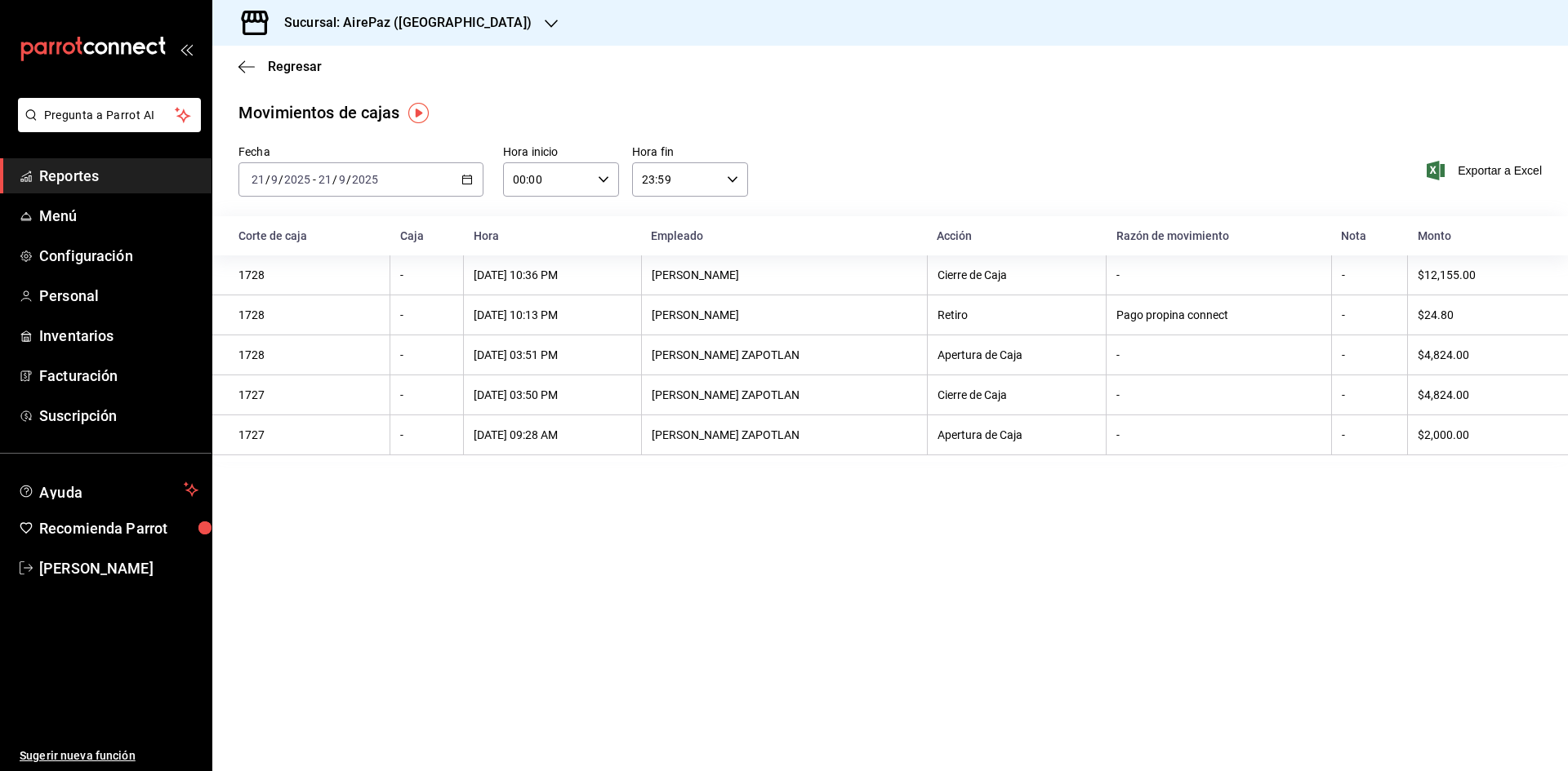
click at [468, 182] on icon "button" at bounding box center [466, 179] width 11 height 11
click at [321, 414] on span "Rango de fechas" at bounding box center [316, 413] width 126 height 18
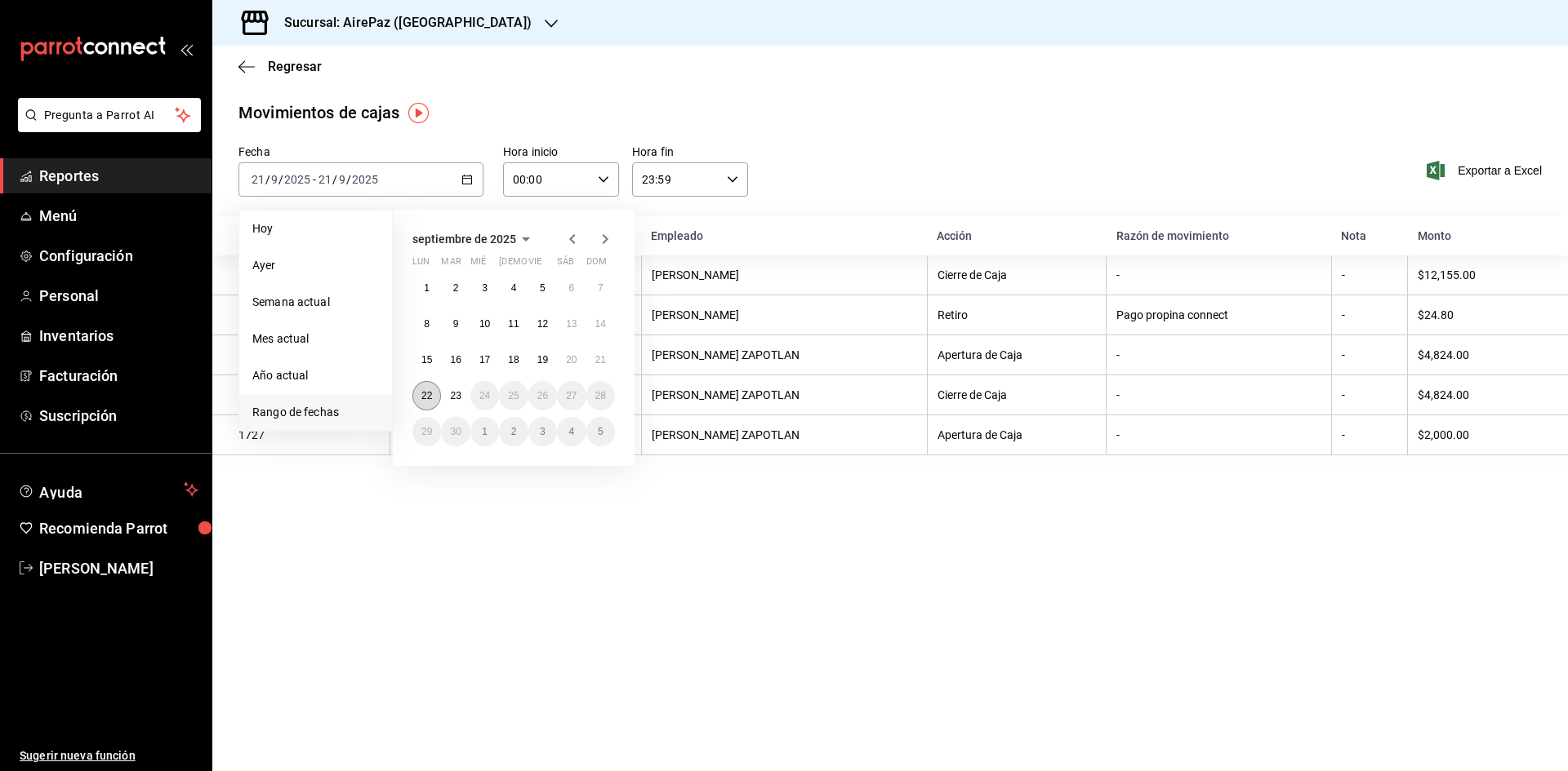
click at [429, 394] on abbr "22" at bounding box center [427, 395] width 11 height 11
click at [431, 396] on abbr "22" at bounding box center [427, 395] width 11 height 11
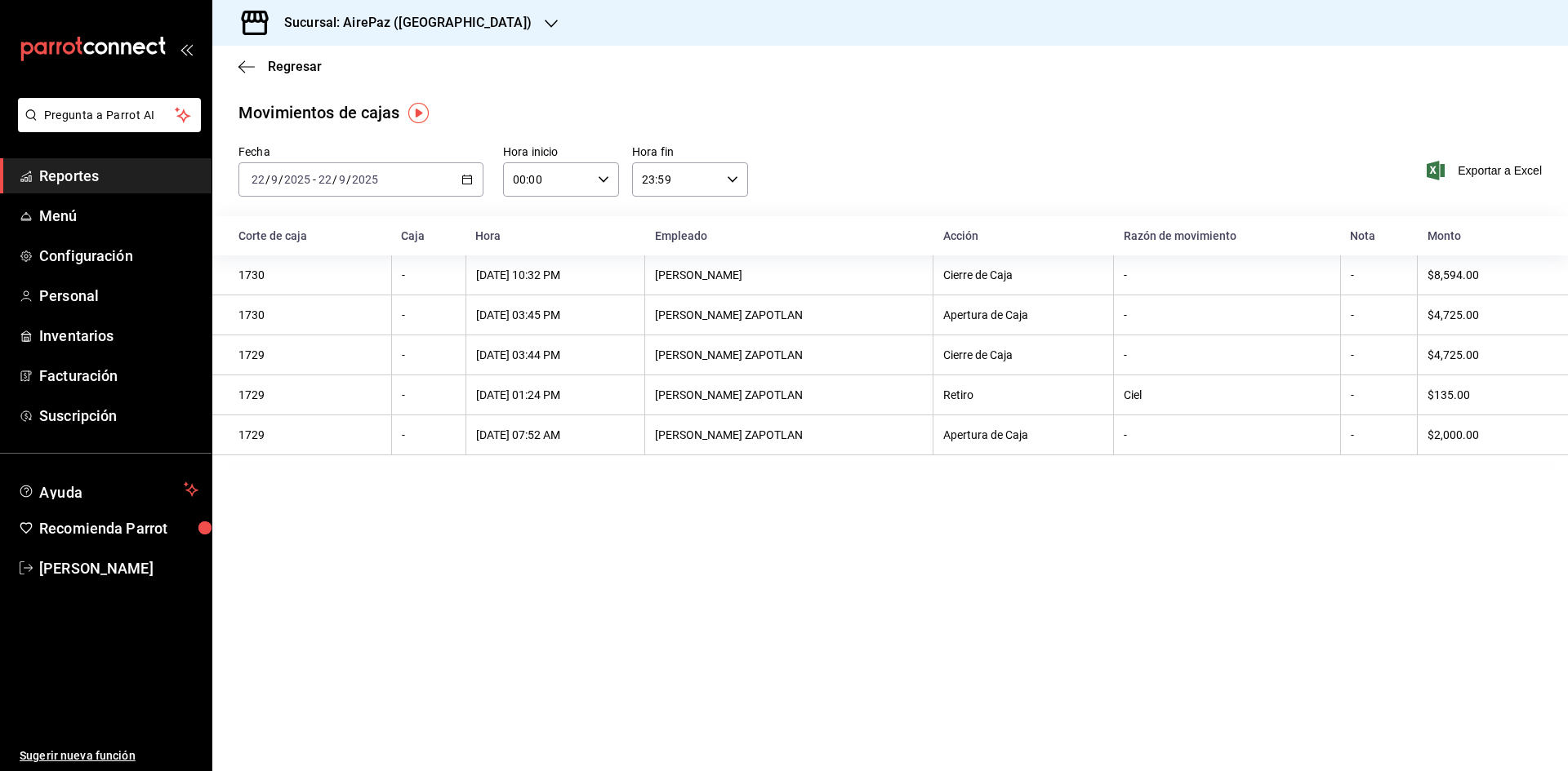
click at [467, 164] on div "2025-09-22 22 / 9 / 2025 - 2025-09-22 22 / 9 / 2025" at bounding box center [361, 179] width 245 height 34
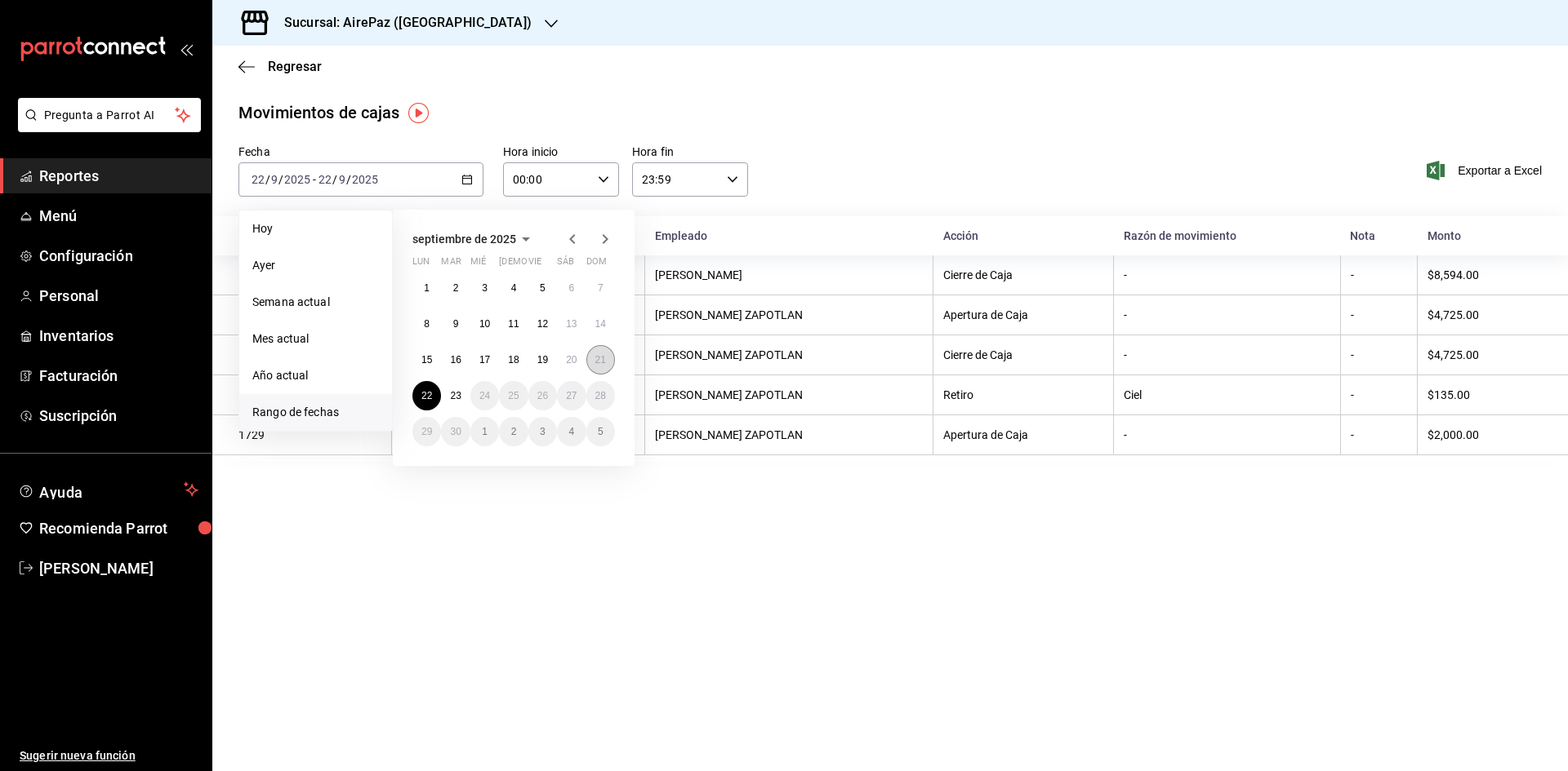
click at [596, 369] on button "21" at bounding box center [600, 360] width 29 height 30
click at [595, 369] on button "21" at bounding box center [600, 360] width 29 height 30
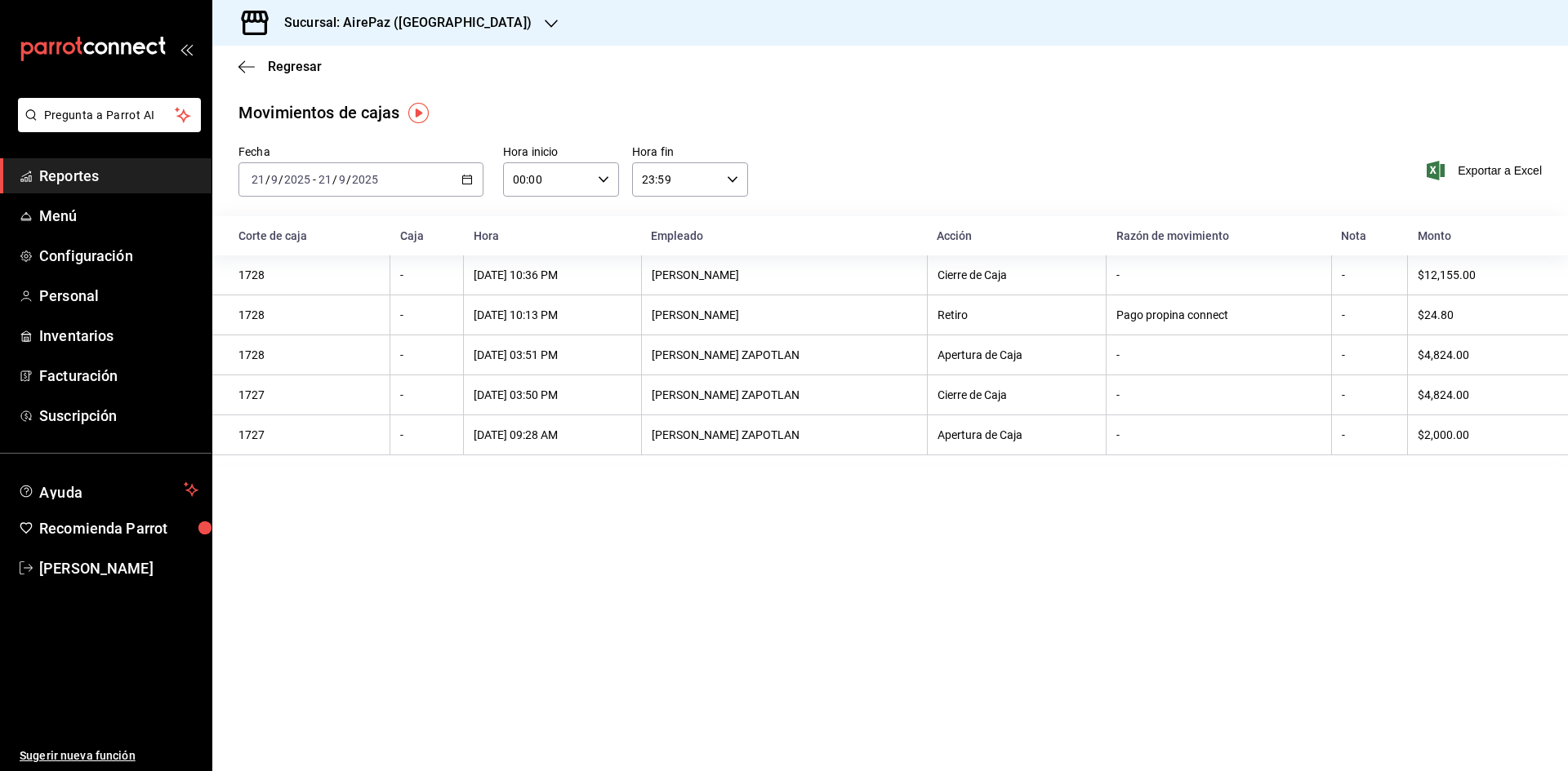
click at [544, 18] on icon "button" at bounding box center [550, 24] width 13 height 13
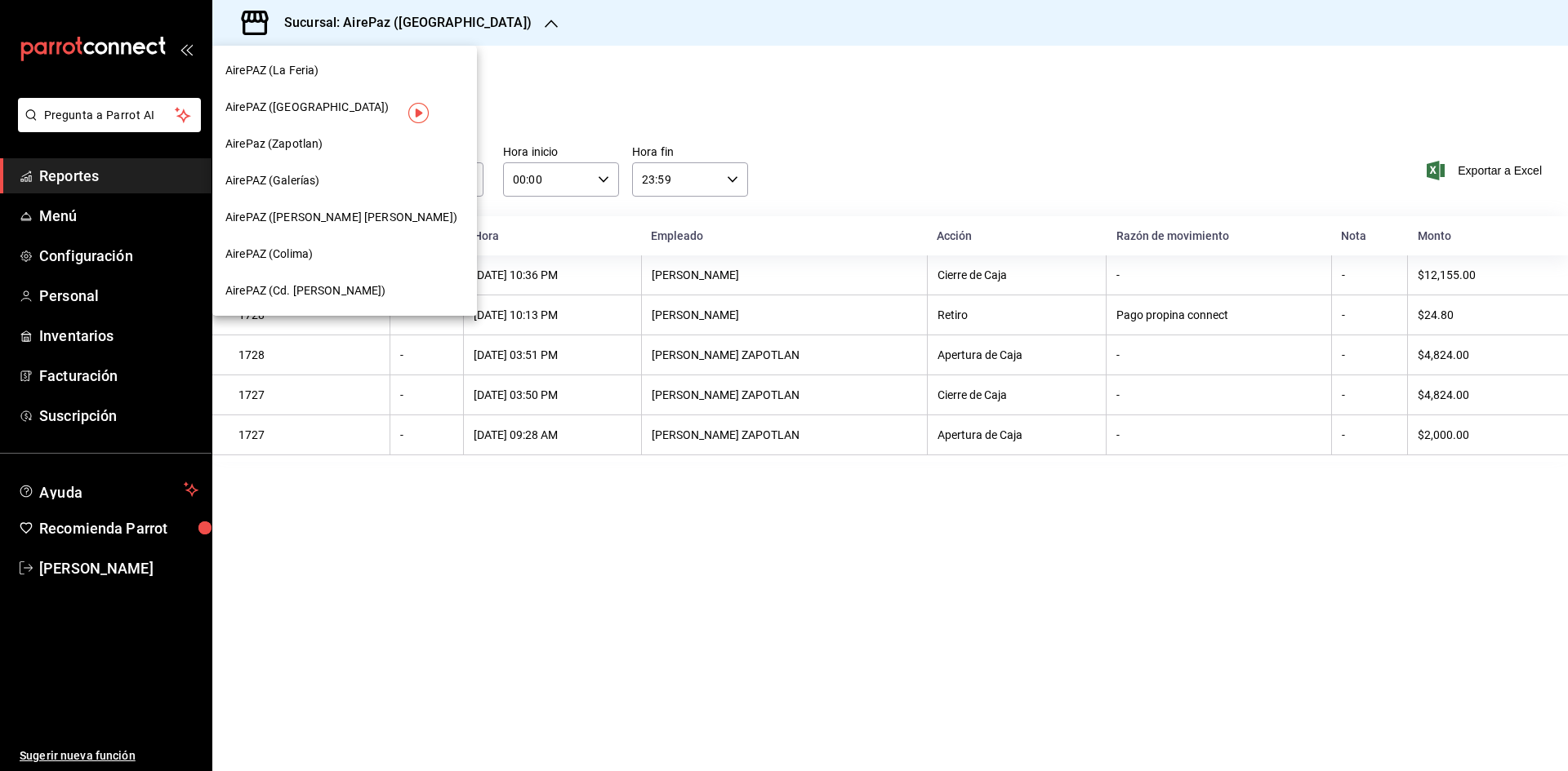
click at [337, 294] on span "AirePAZ (Cd. Guzmán)" at bounding box center [306, 291] width 161 height 18
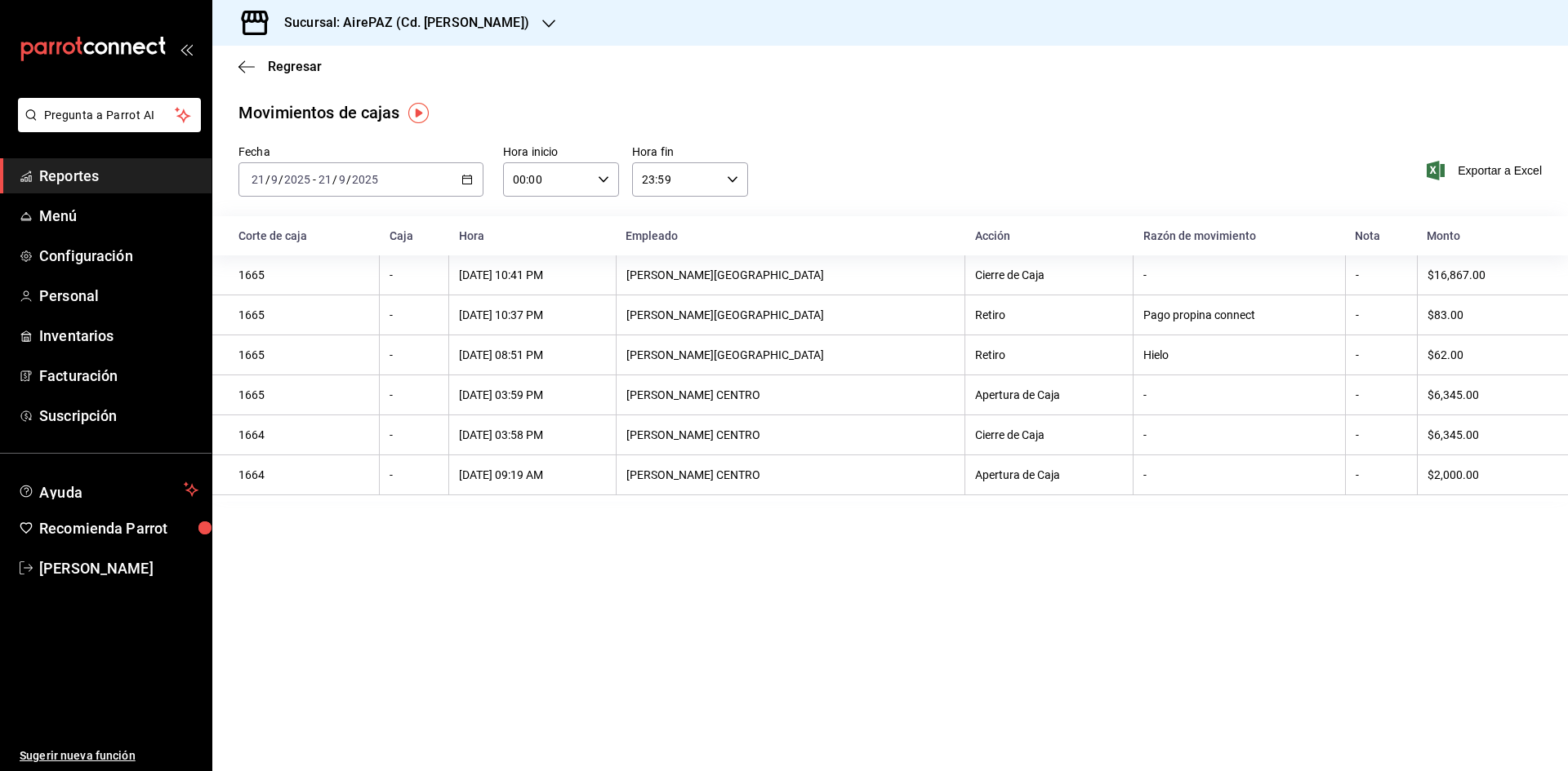
click at [466, 173] on div "2025-09-21 21 / 9 / 2025 - 2025-09-21 21 / 9 / 2025" at bounding box center [361, 179] width 245 height 34
click at [330, 421] on li "Rango de fechas" at bounding box center [316, 413] width 153 height 37
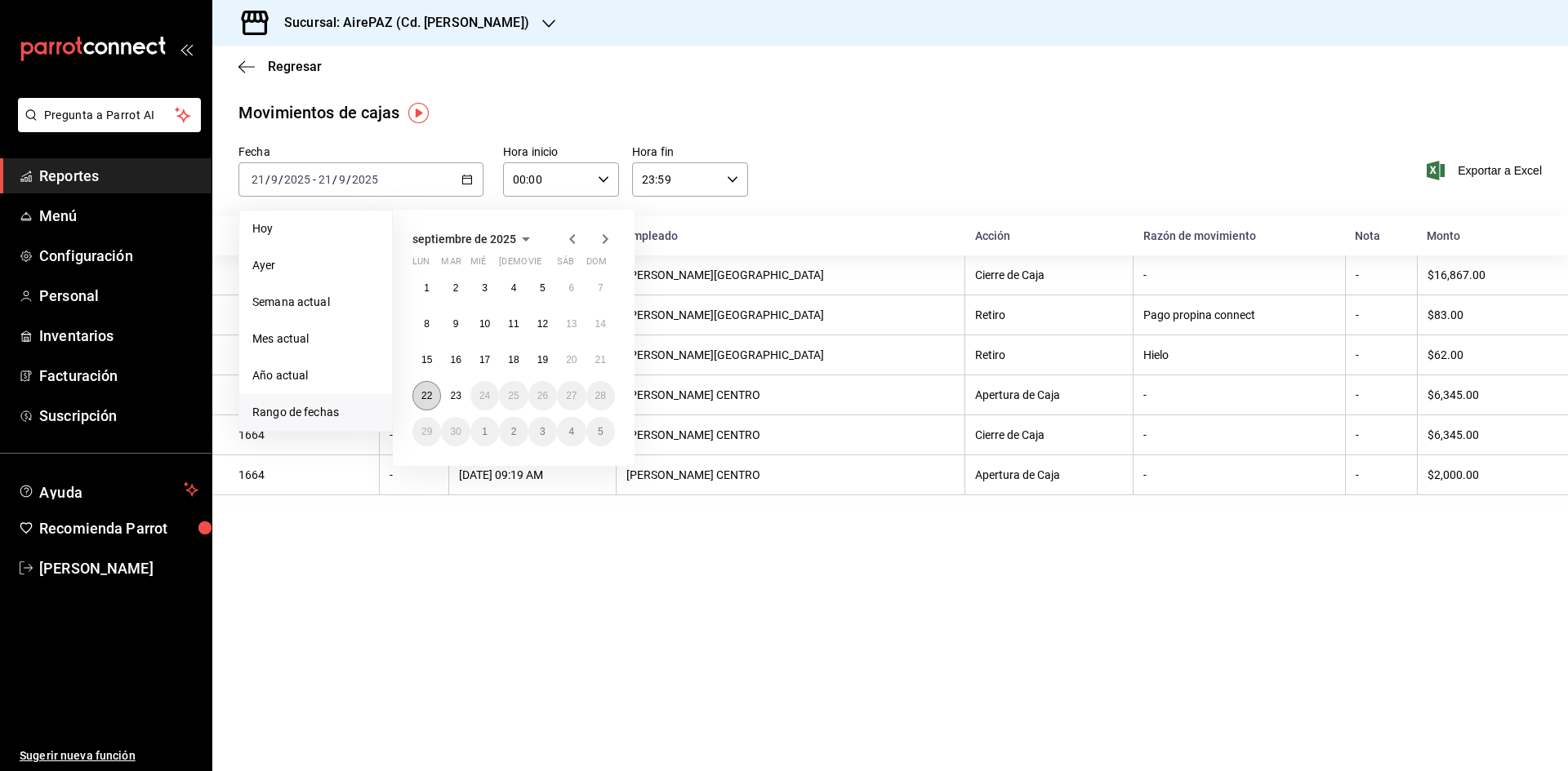
click at [427, 400] on abbr "22" at bounding box center [427, 395] width 11 height 11
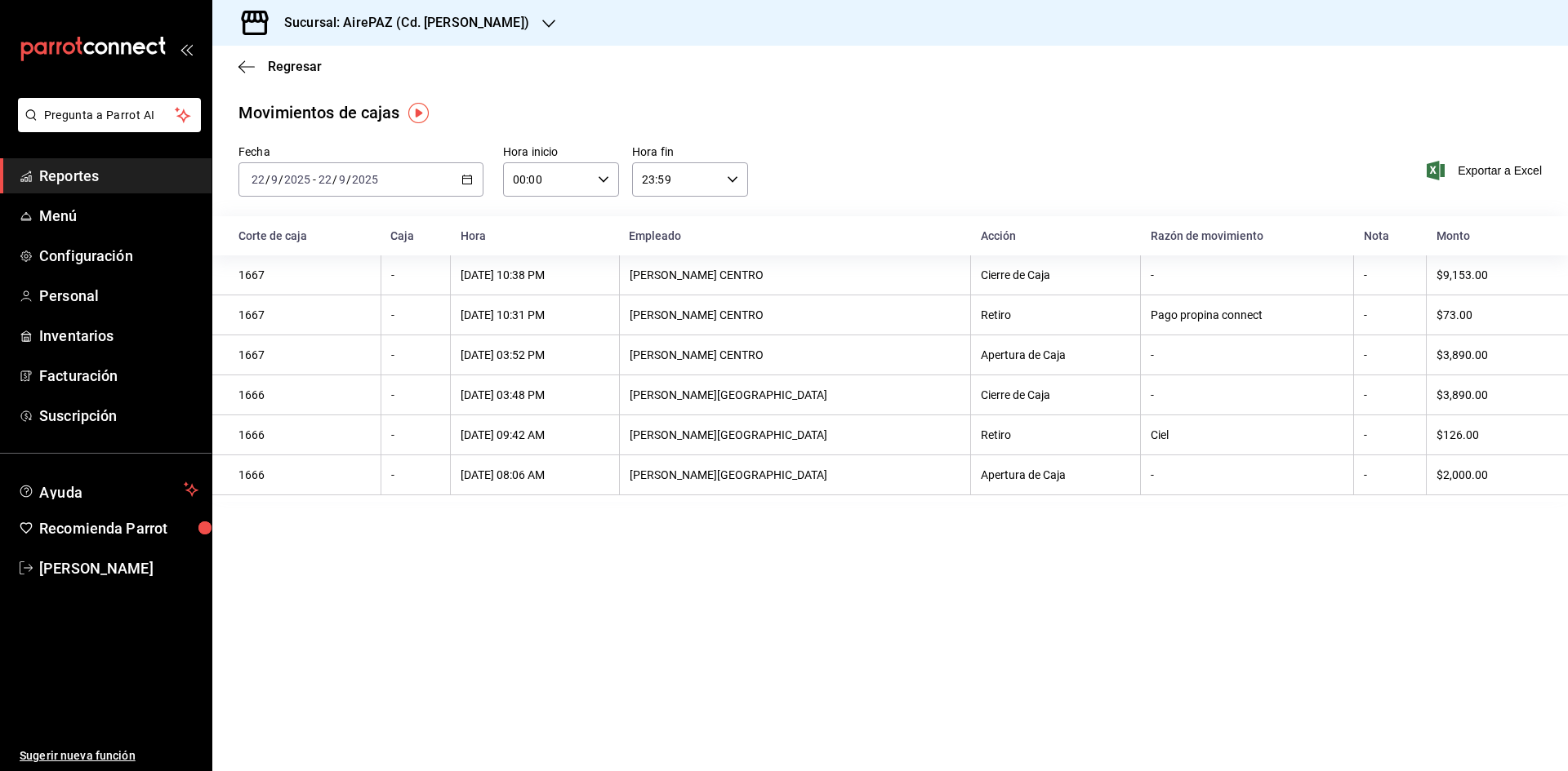
click at [467, 177] on icon "button" at bounding box center [466, 179] width 11 height 11
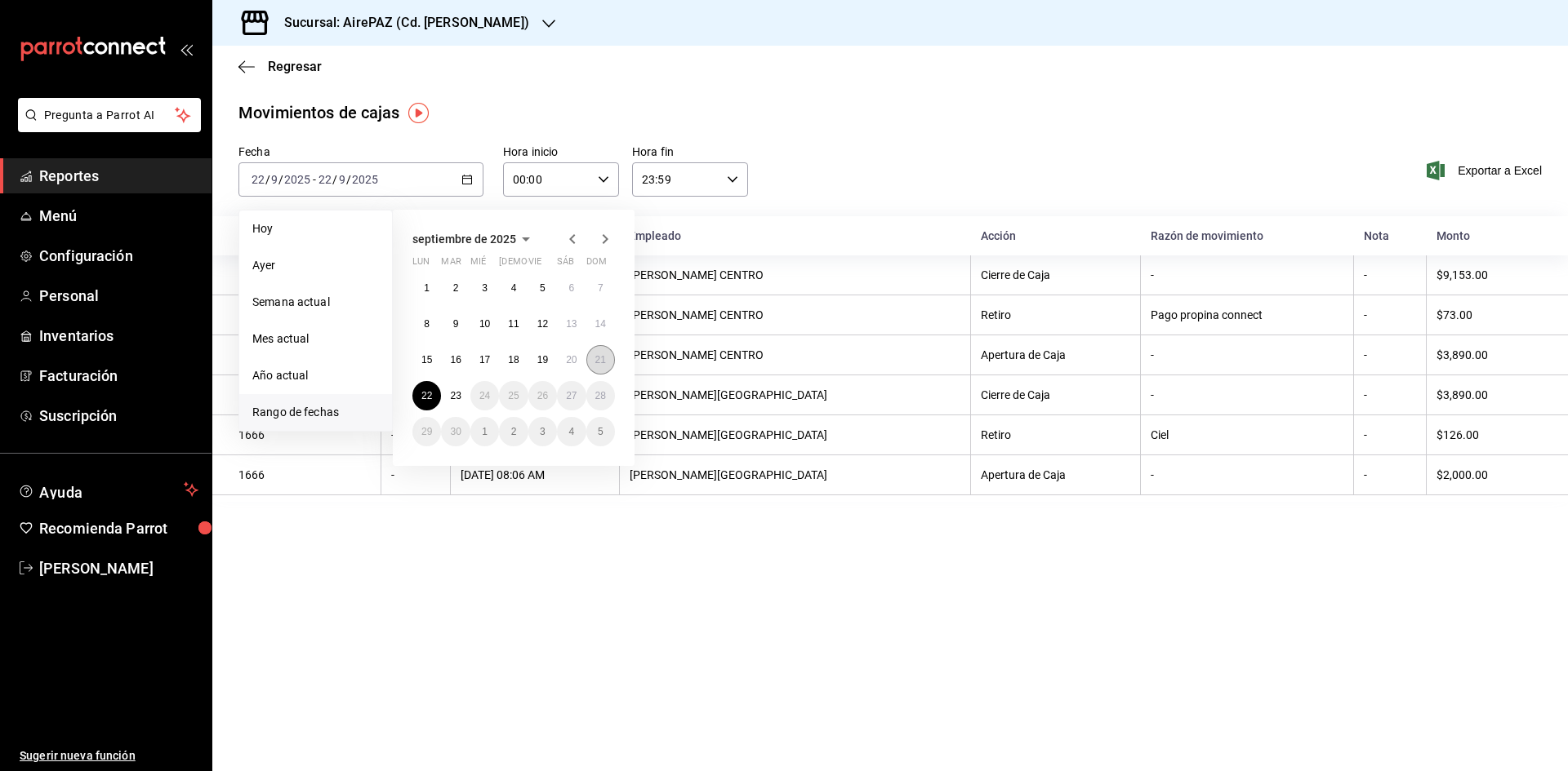
click at [595, 364] on abbr "21" at bounding box center [600, 359] width 11 height 11
